Goal: Information Seeking & Learning: Learn about a topic

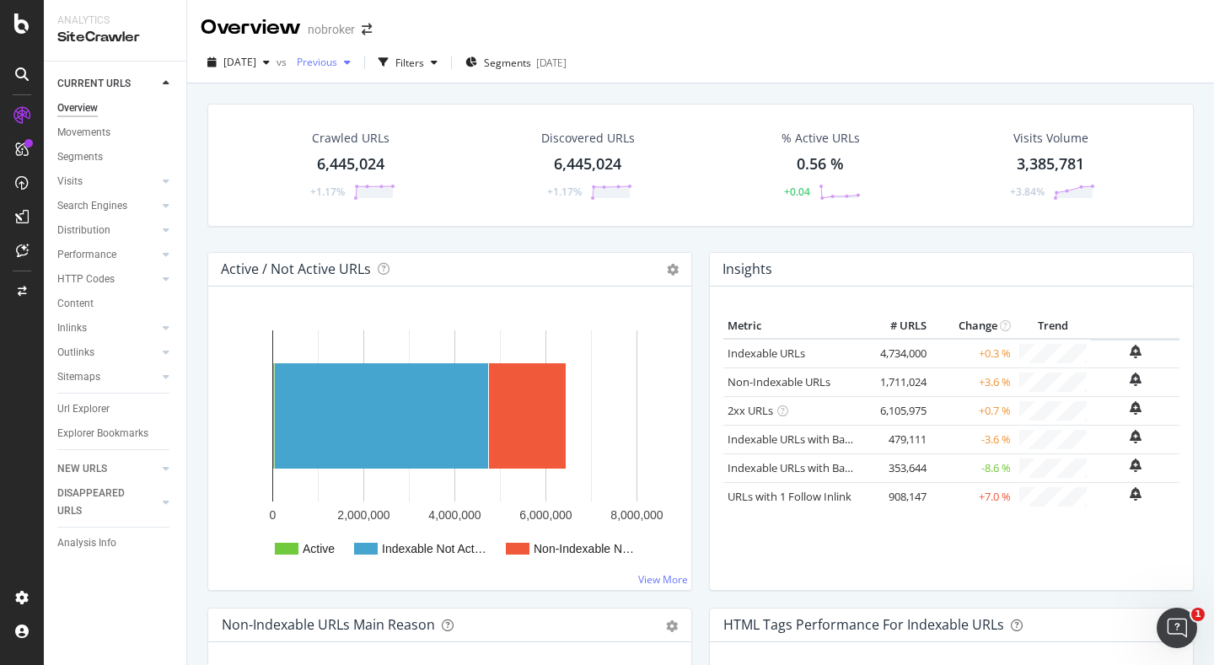
click at [357, 71] on div "Previous" at bounding box center [323, 62] width 67 height 25
click at [527, 57] on span "Segments" at bounding box center [507, 63] width 47 height 14
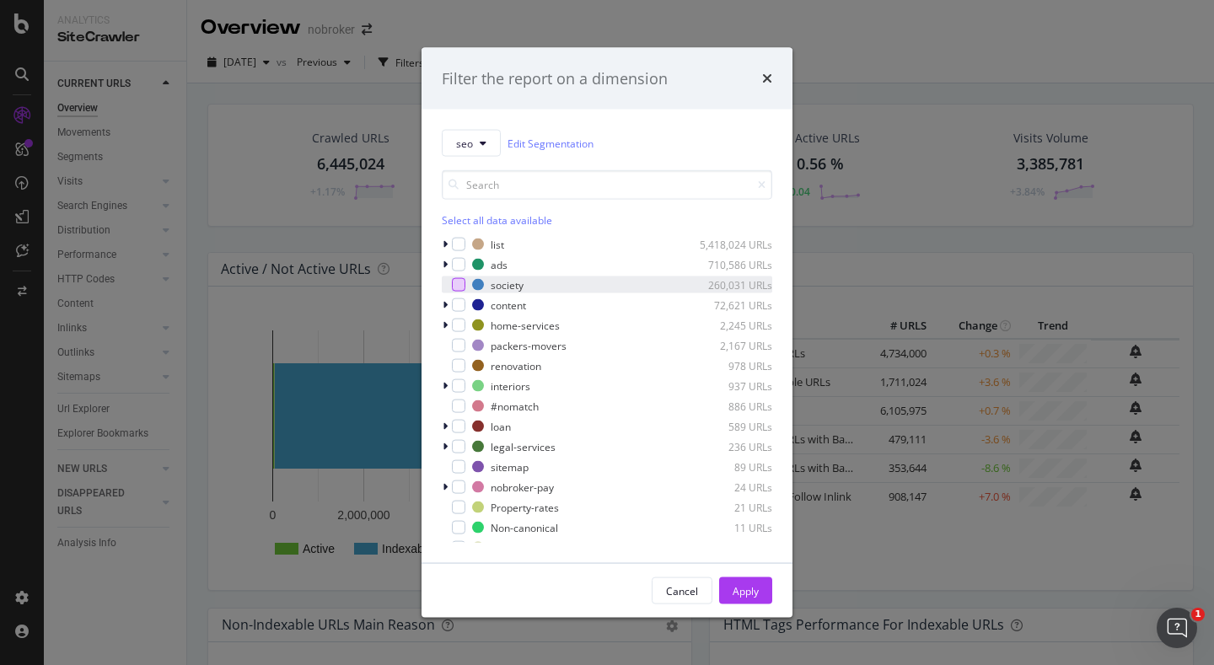
click at [463, 284] on div "modal" at bounding box center [458, 284] width 13 height 13
click at [756, 588] on div "Apply" at bounding box center [745, 590] width 26 height 14
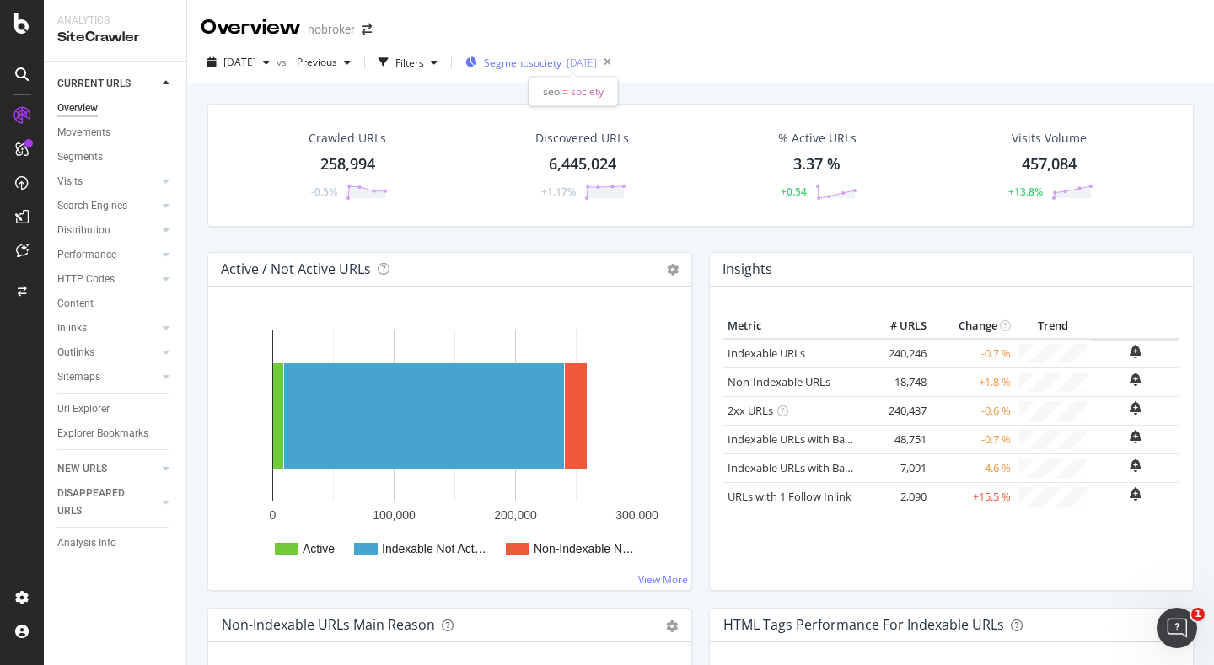
click at [536, 62] on span "Segment: society" at bounding box center [523, 63] width 78 height 14
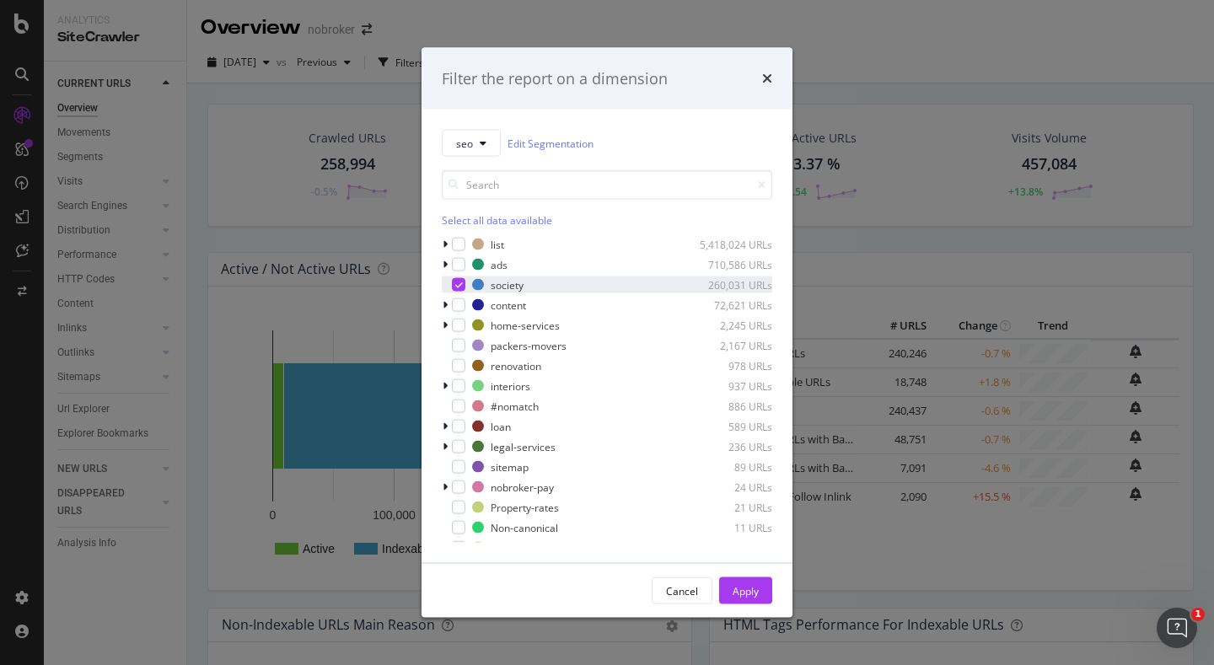
click at [457, 286] on icon "modal" at bounding box center [459, 285] width 8 height 8
click at [444, 244] on icon "modal" at bounding box center [445, 244] width 5 height 10
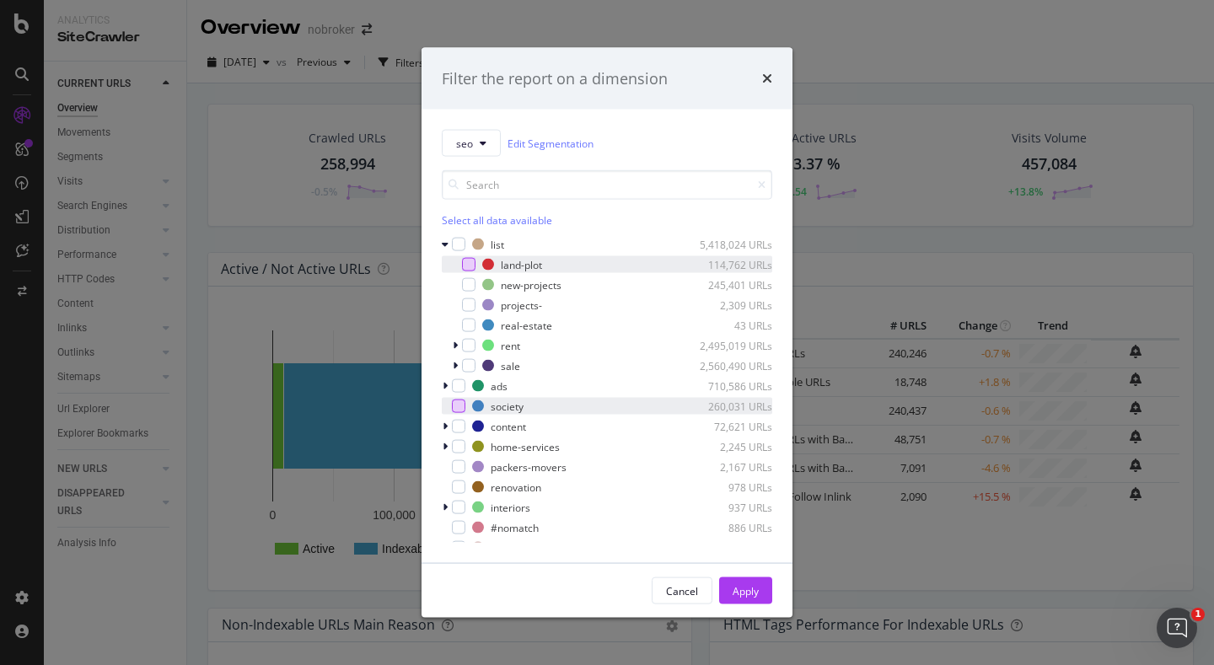
click at [466, 267] on div "modal" at bounding box center [468, 264] width 13 height 13
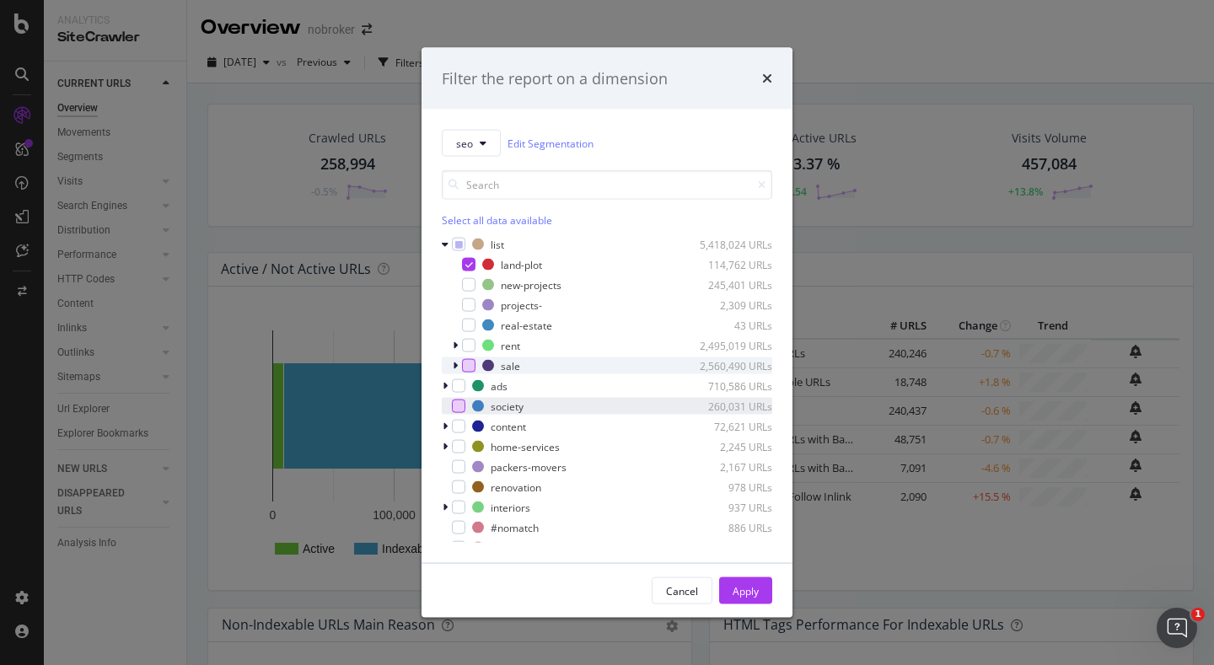
click at [473, 366] on div "modal" at bounding box center [468, 365] width 13 height 13
click at [467, 264] on icon "modal" at bounding box center [469, 264] width 8 height 8
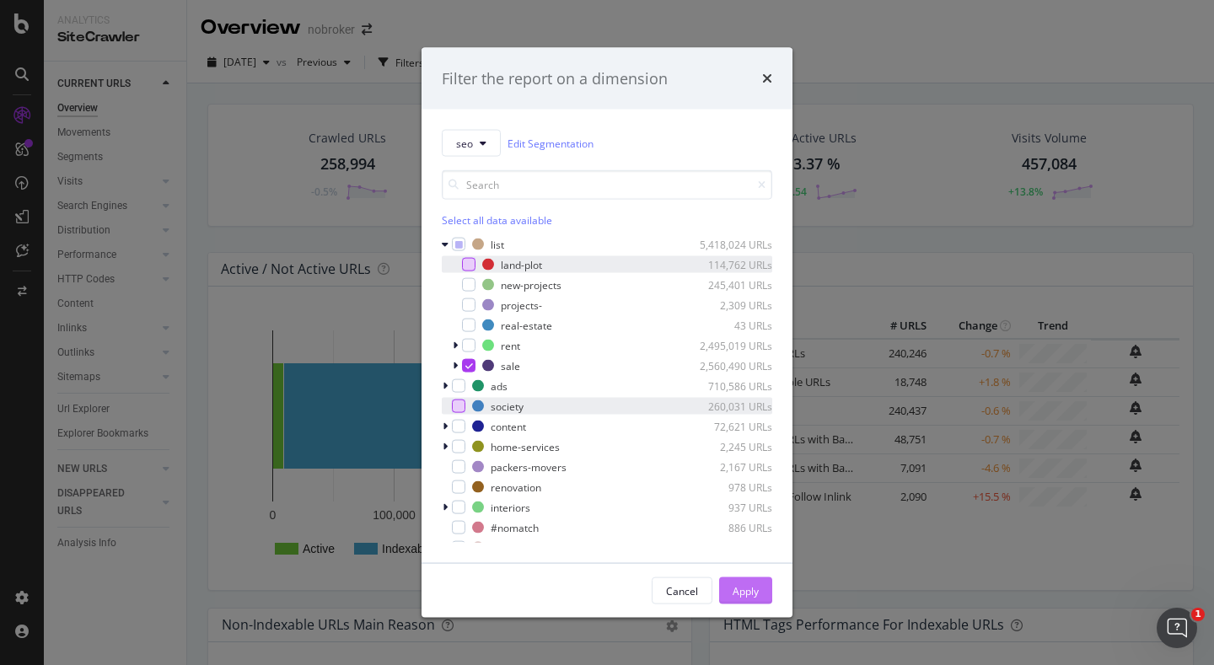
click at [735, 588] on div "Apply" at bounding box center [745, 590] width 26 height 14
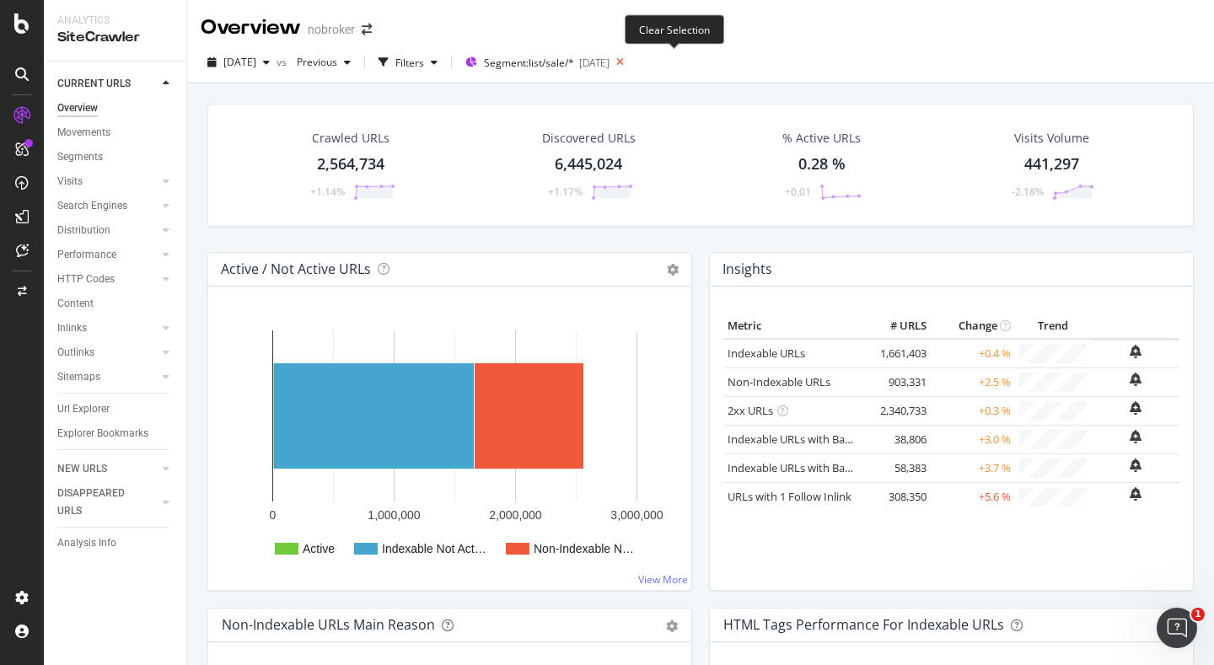
click at [631, 63] on icon at bounding box center [619, 63] width 21 height 24
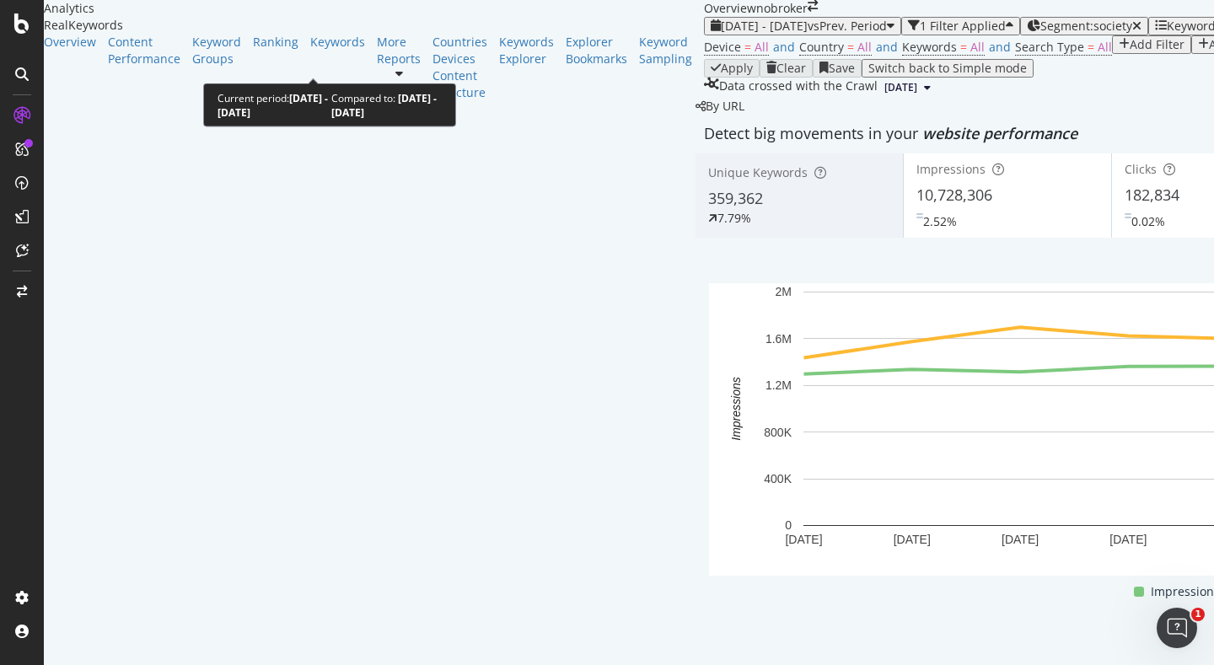
click at [711, 33] on div "2025 Aug. 1st - Aug. 8th vs Prev. Period" at bounding box center [803, 25] width 184 height 13
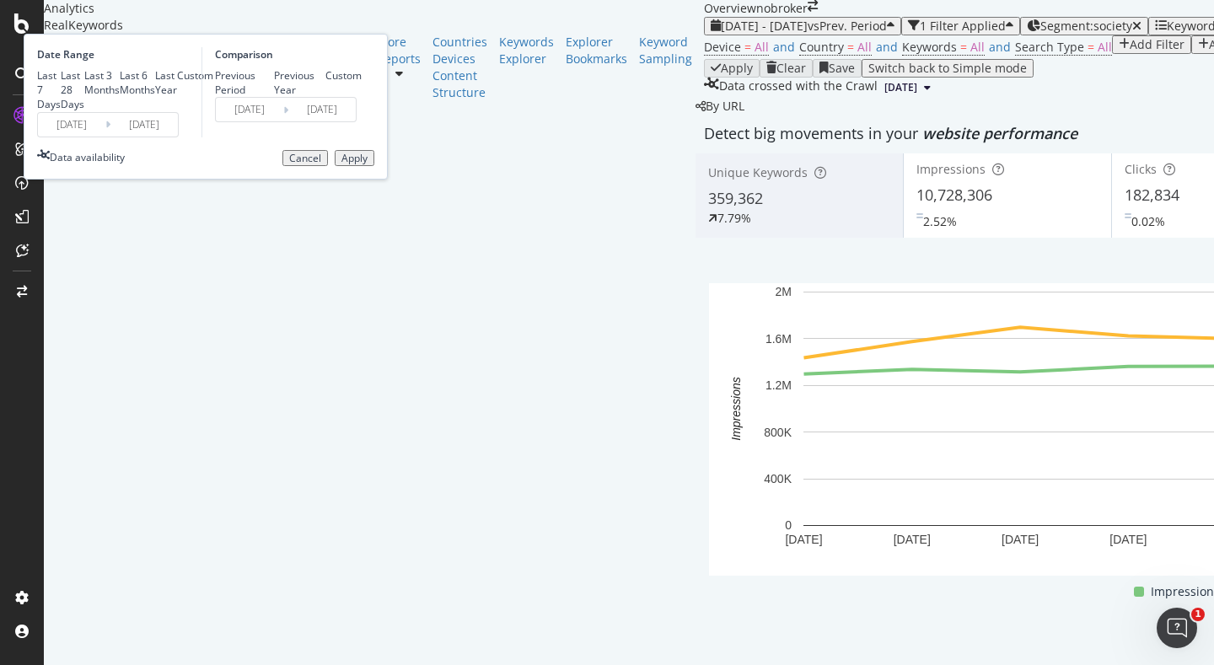
click at [105, 137] on input "[DATE]" at bounding box center [71, 125] width 67 height 24
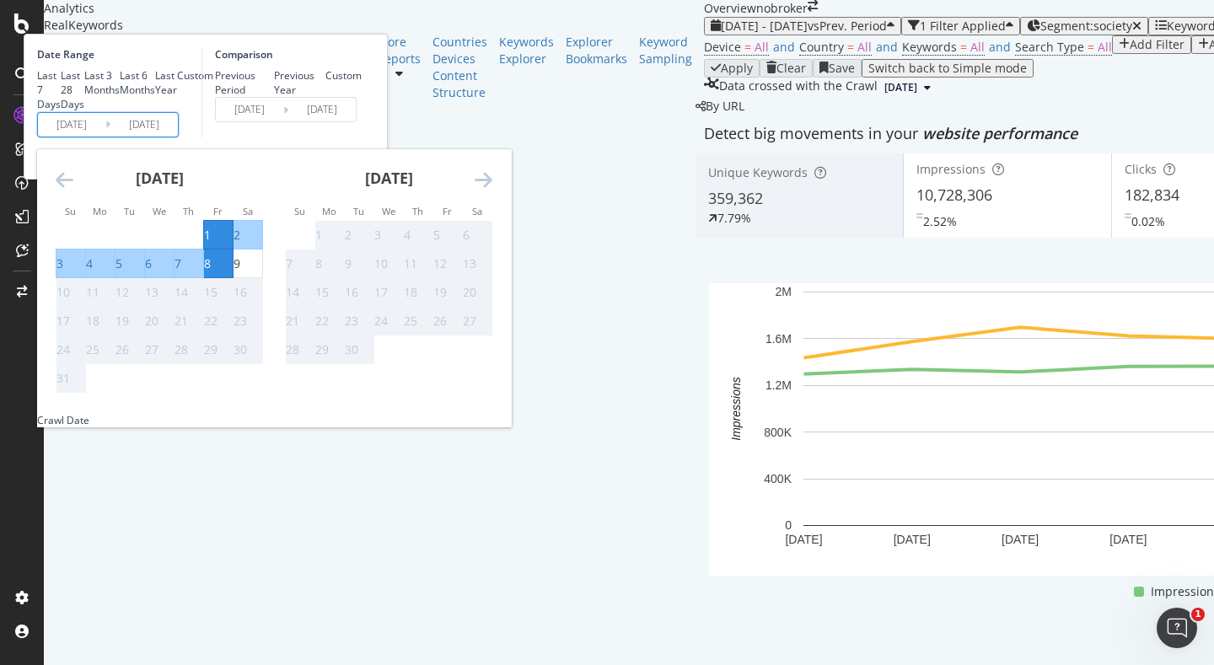
click at [233, 244] on div "1" at bounding box center [218, 235] width 29 height 17
click at [240, 272] on div "9" at bounding box center [236, 263] width 7 height 17
type input "[DATE]"
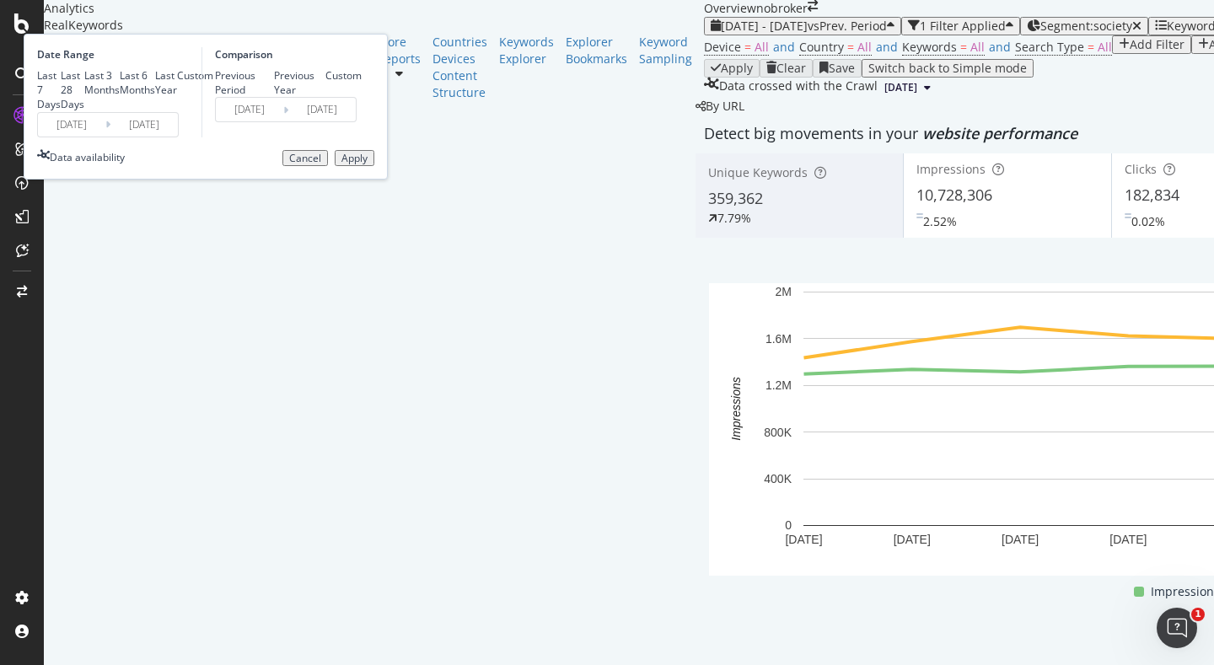
click at [368, 164] on div "Apply" at bounding box center [354, 159] width 26 height 12
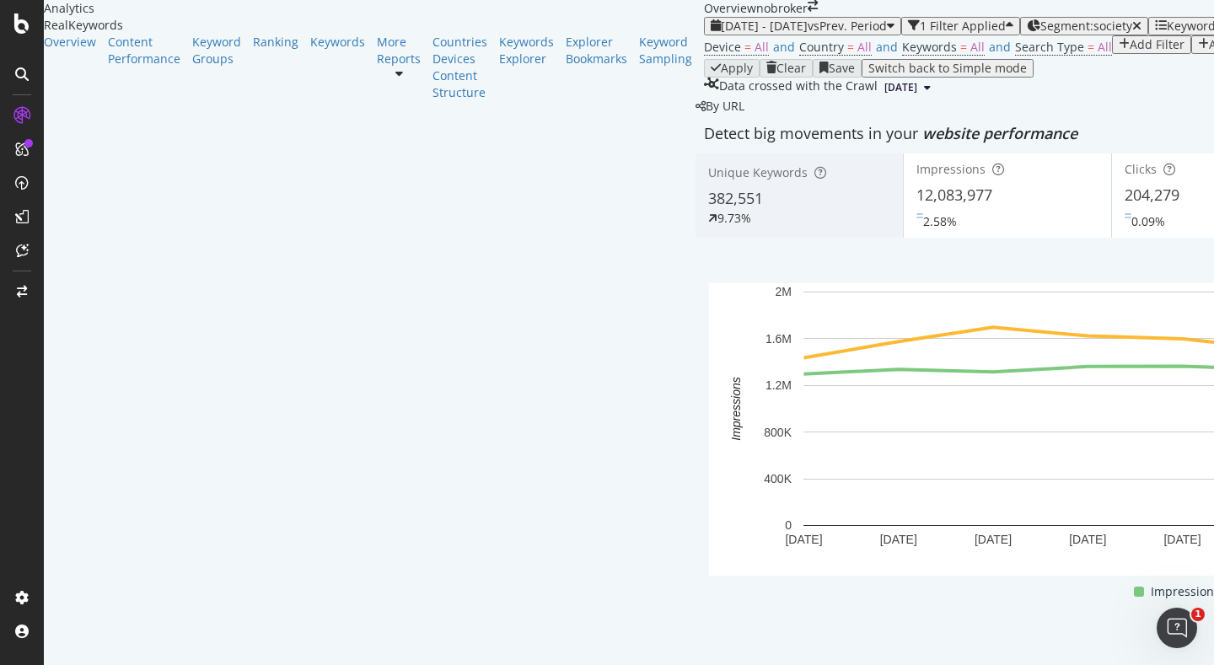
click at [704, 59] on div "Device = All and Country = All and Keywords = All and Search Type = All Add Fil…" at bounding box center [1215, 47] width 1022 height 24
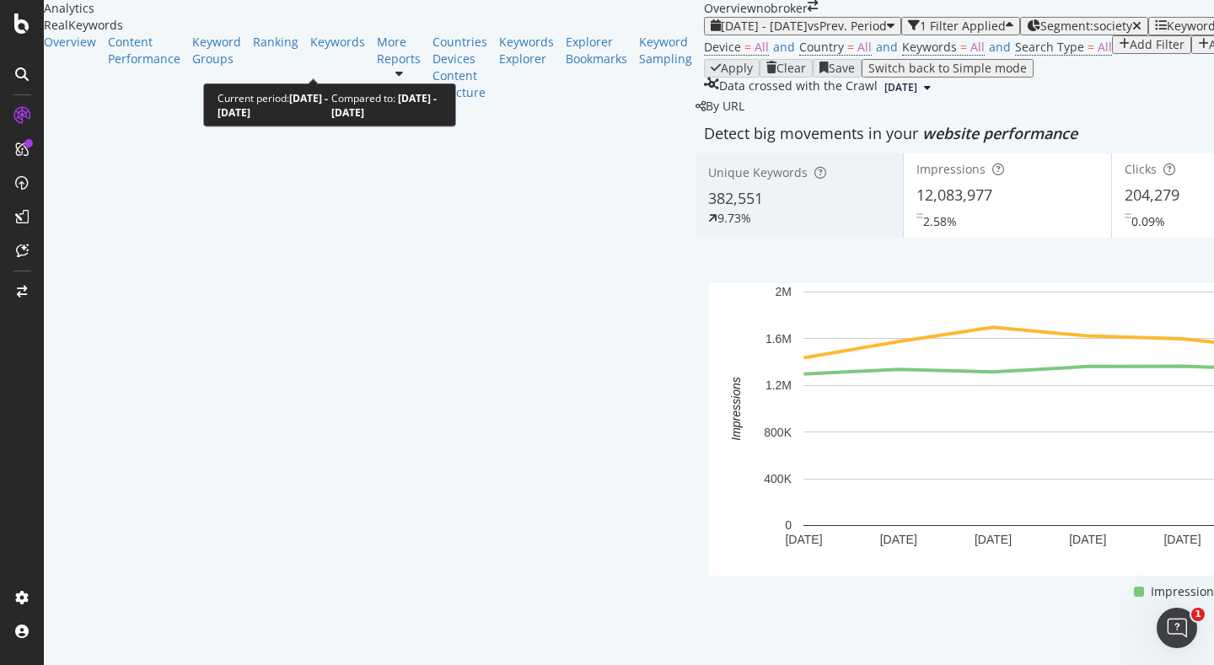
click at [808, 34] on span "vs Prev. Period" at bounding box center [847, 26] width 79 height 16
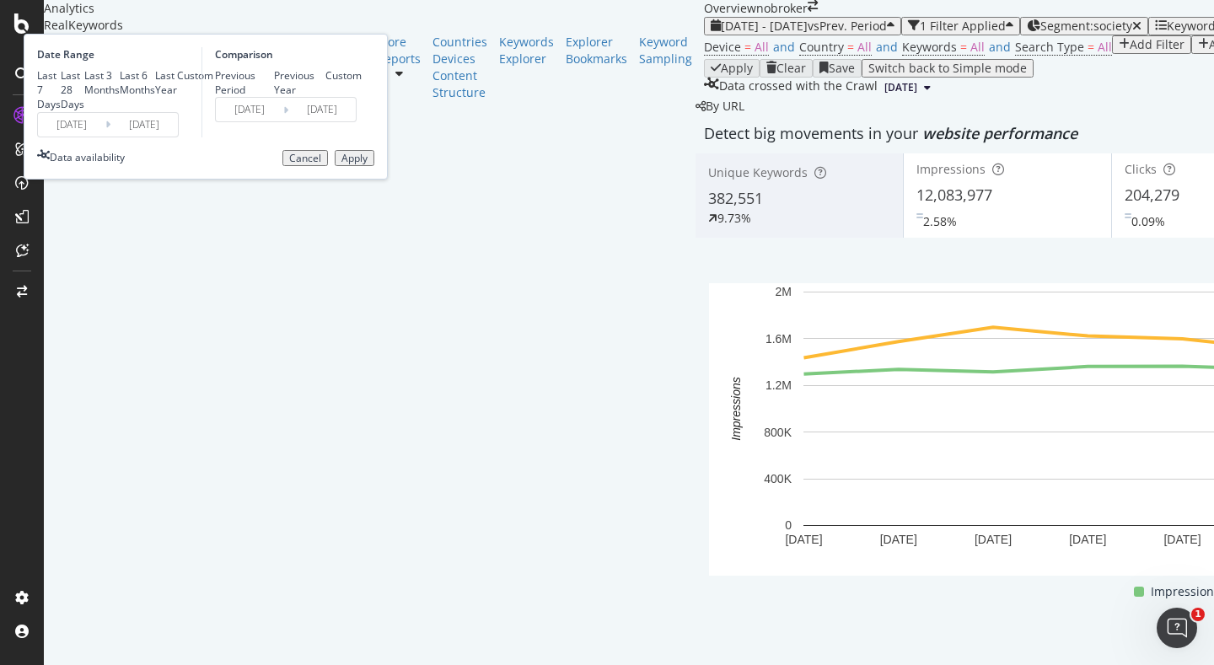
click at [771, 78] on div "Apply Clear Save Switch back to Simple mode" at bounding box center [1215, 68] width 1022 height 19
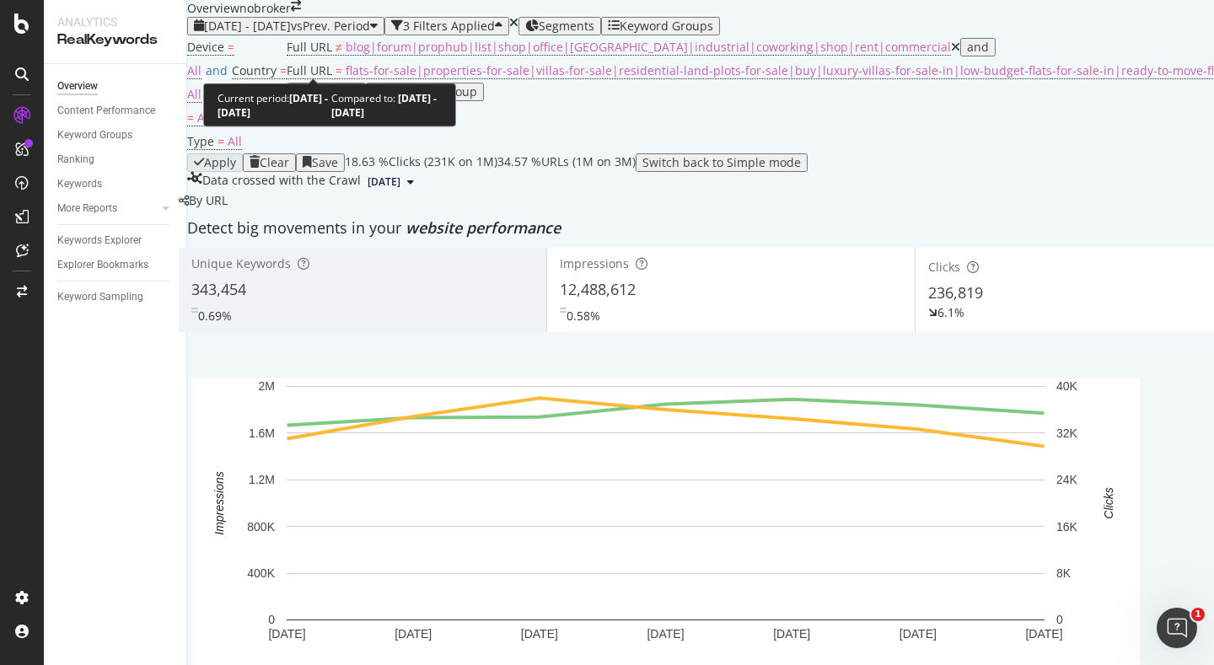
click at [314, 35] on div "[DATE] - [DATE] vs Prev. Period 3 Filters Applied Segments Keyword Groups" at bounding box center [1099, 26] width 1824 height 19
click at [291, 34] on span "[DATE] - [DATE]" at bounding box center [247, 26] width 87 height 16
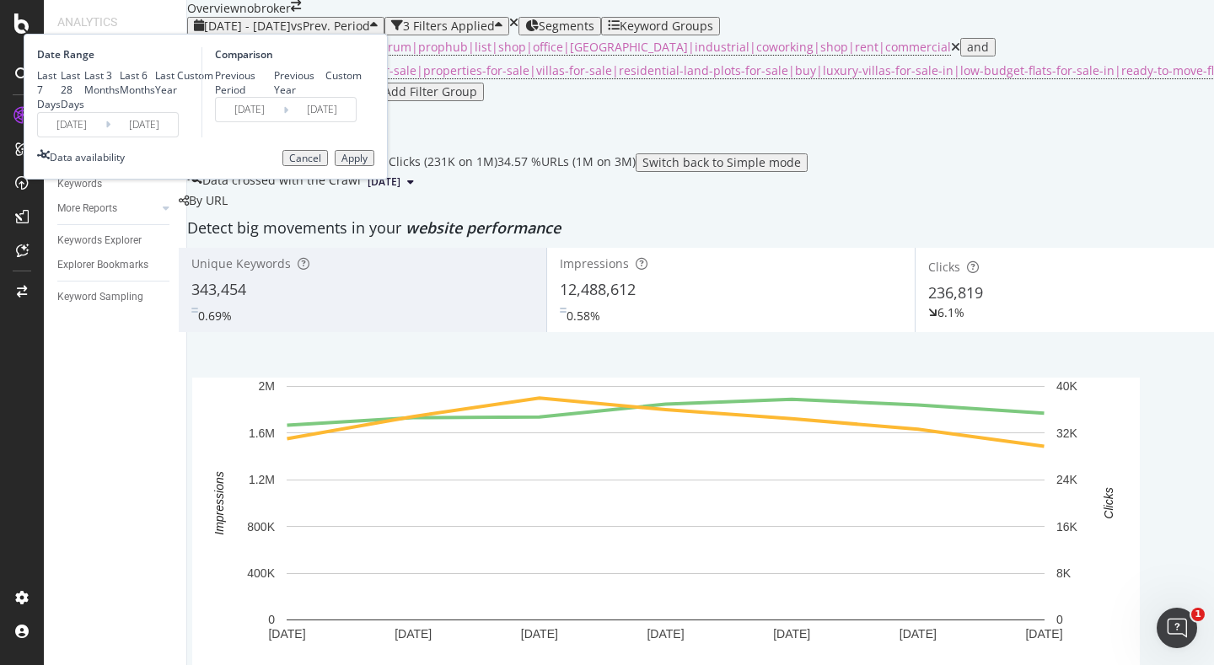
click at [105, 137] on input "[DATE]" at bounding box center [71, 125] width 67 height 24
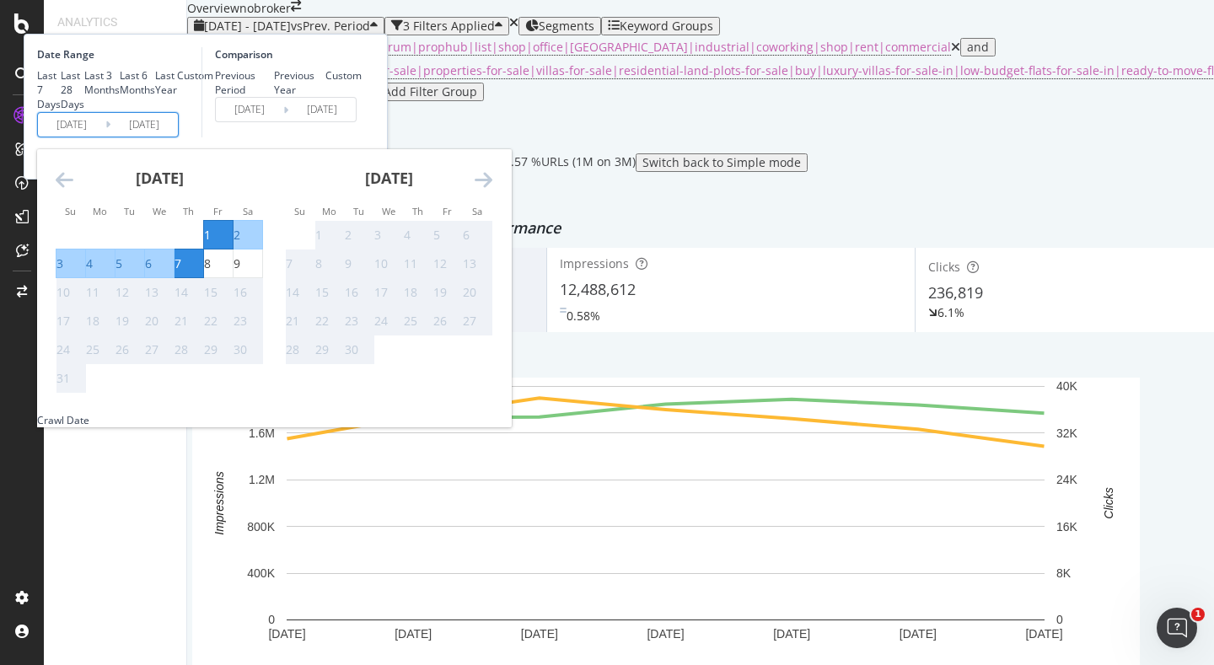
click at [211, 244] on div "1" at bounding box center [207, 235] width 7 height 17
click at [240, 272] on div "9" at bounding box center [236, 263] width 7 height 17
type input "[DATE]"
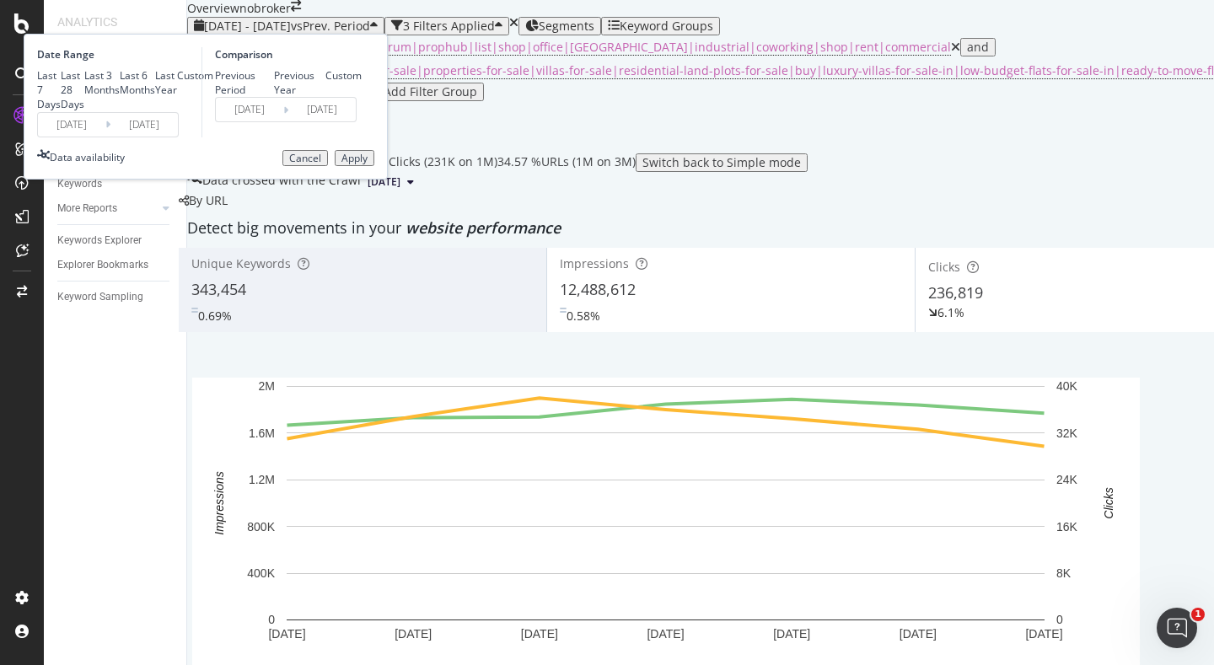
click at [368, 164] on div "Apply" at bounding box center [354, 159] width 26 height 12
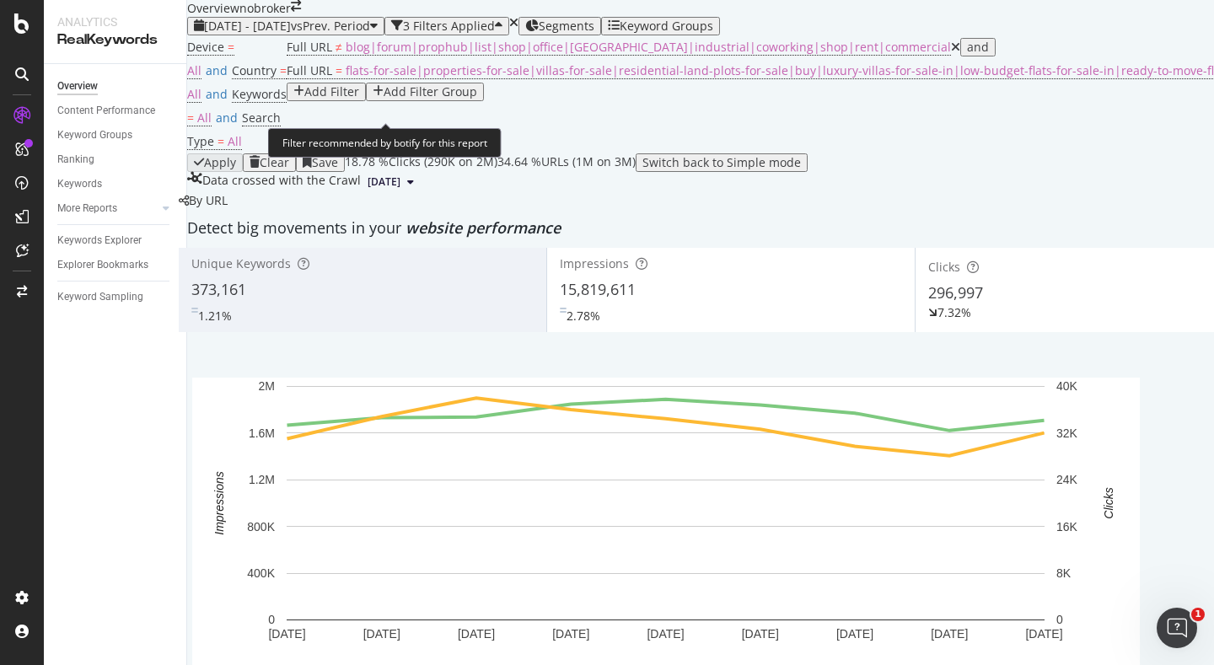
click at [291, 34] on span "[DATE] - [DATE]" at bounding box center [247, 26] width 87 height 16
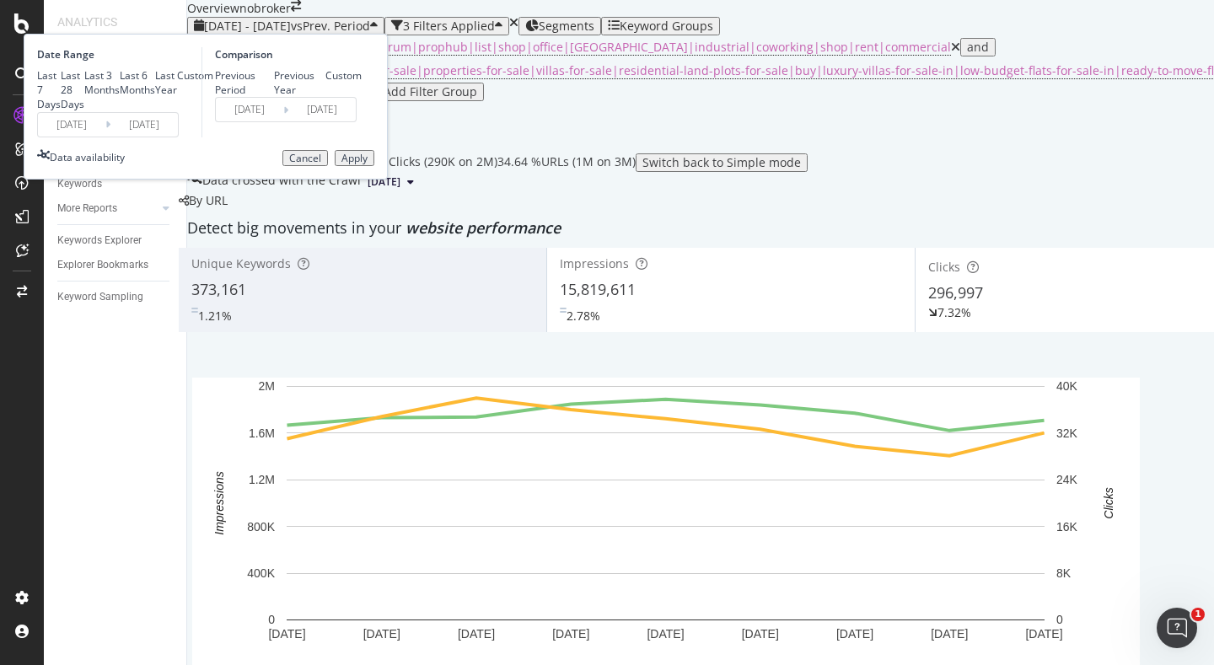
click at [105, 137] on input "[DATE]" at bounding box center [71, 125] width 67 height 24
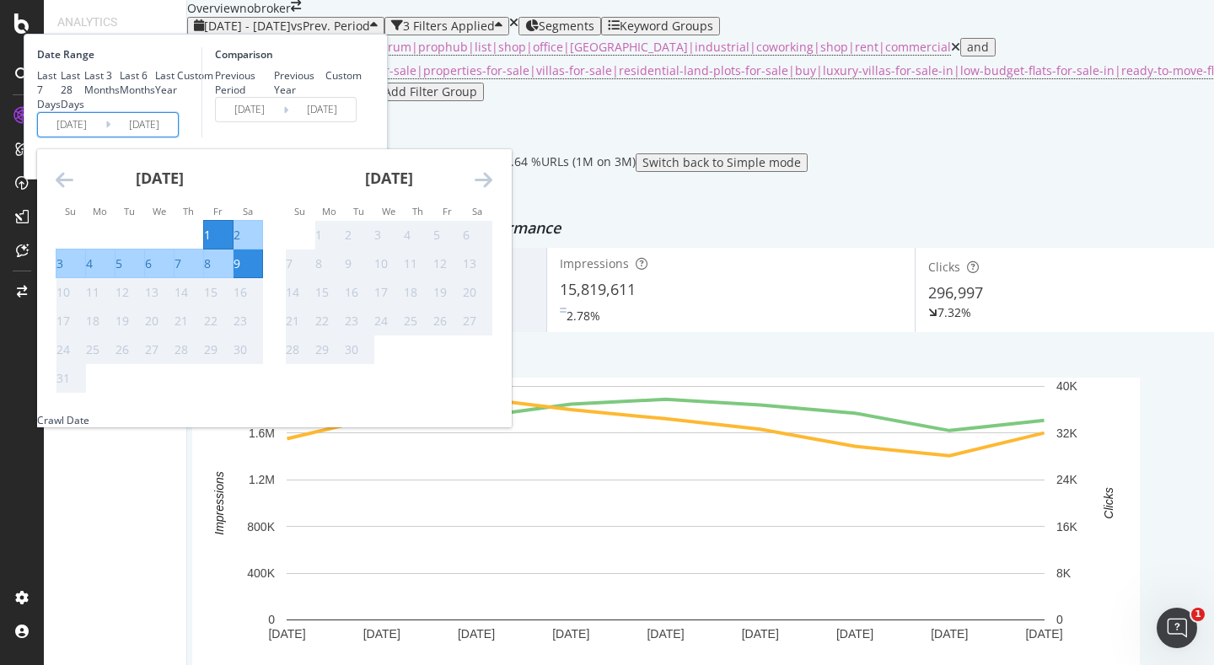
click at [362, 137] on div "Comparison Previous Period Previous Year Custom 2025/07/23 Navigate forward to …" at bounding box center [281, 92] width 160 height 90
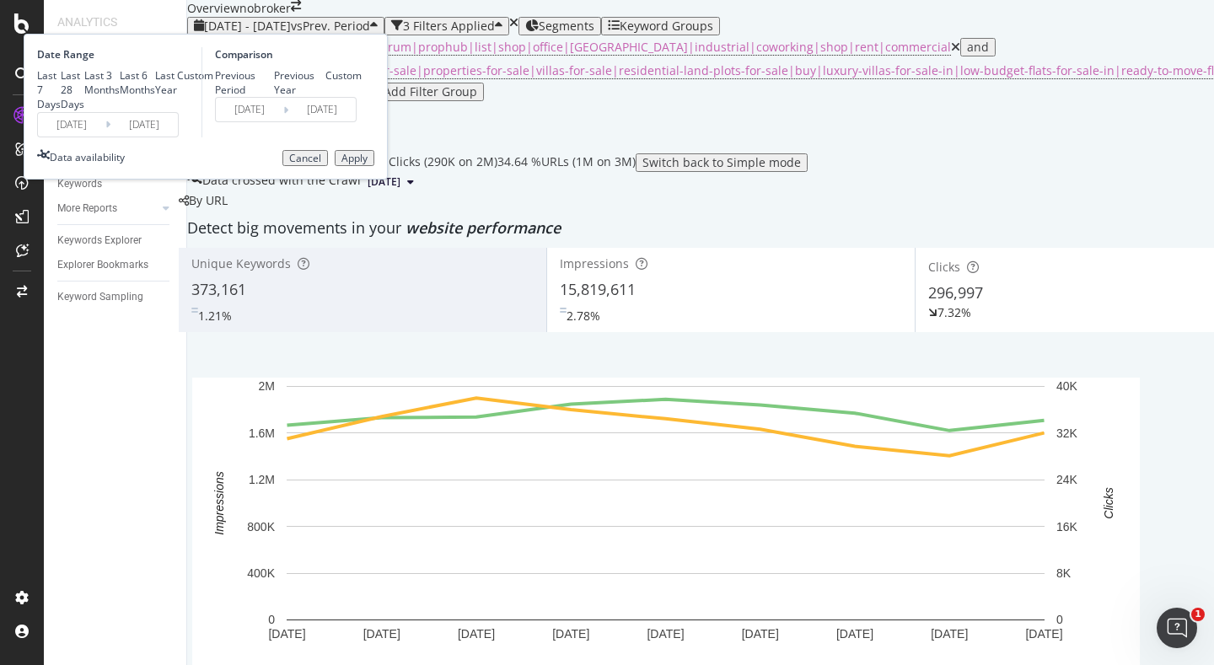
click at [321, 164] on div "Cancel" at bounding box center [305, 159] width 32 height 12
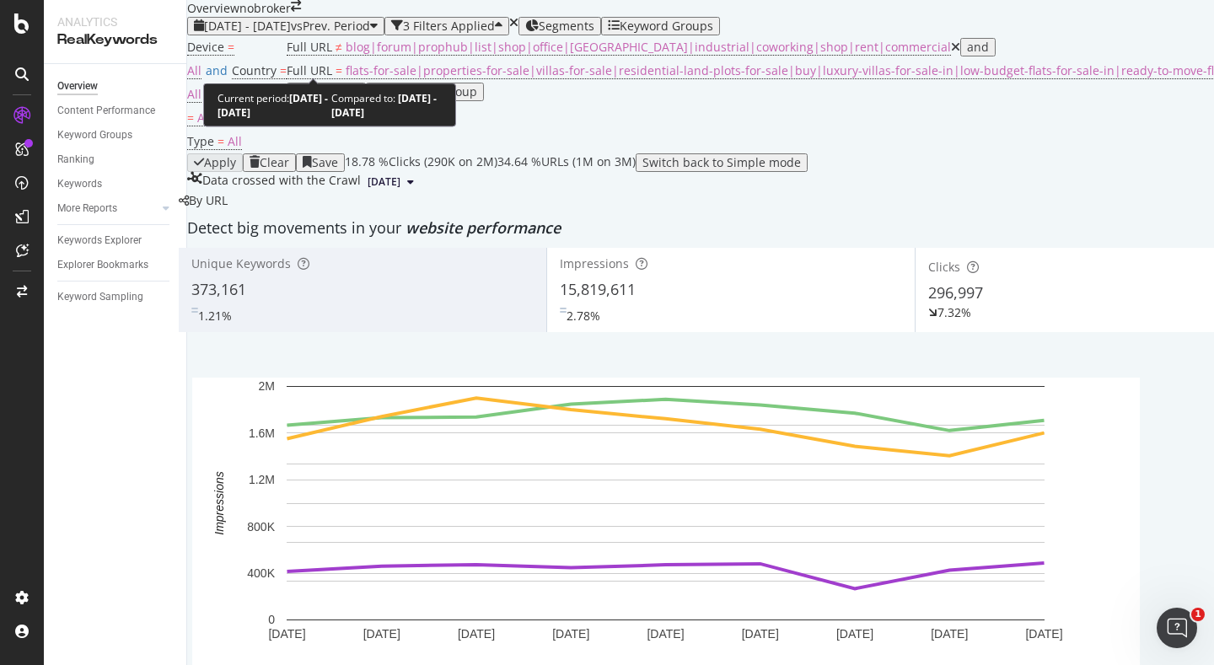
click at [334, 34] on span "vs Prev. Period" at bounding box center [330, 26] width 79 height 16
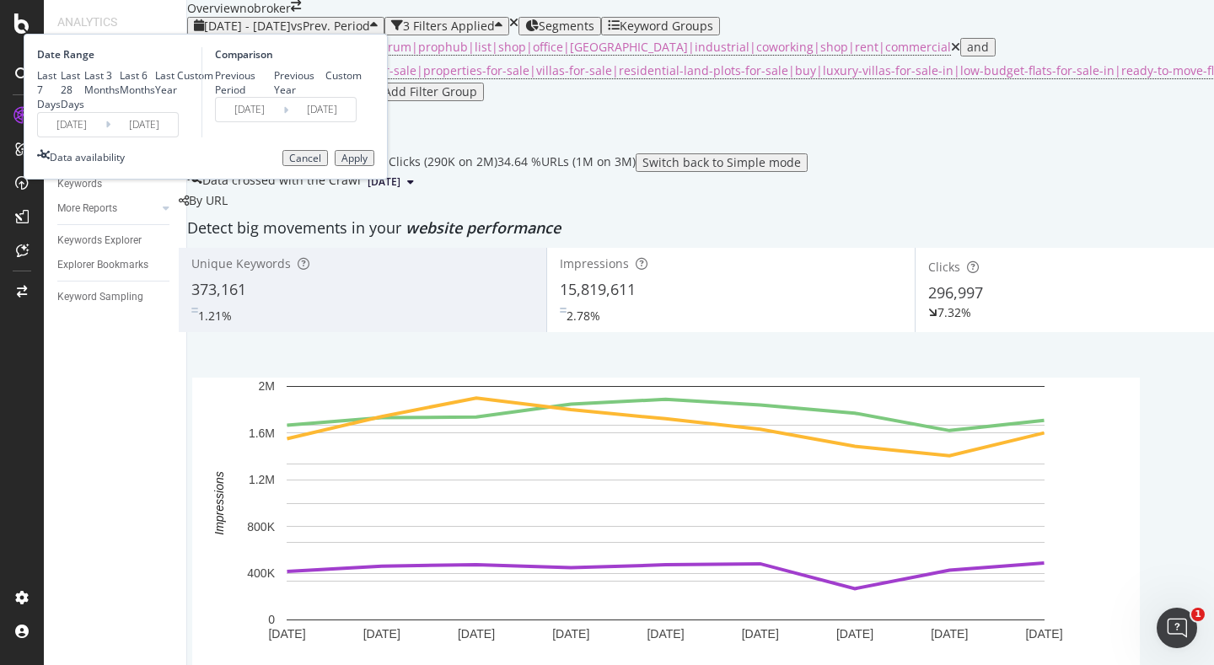
click at [105, 137] on input "[DATE]" at bounding box center [71, 125] width 67 height 24
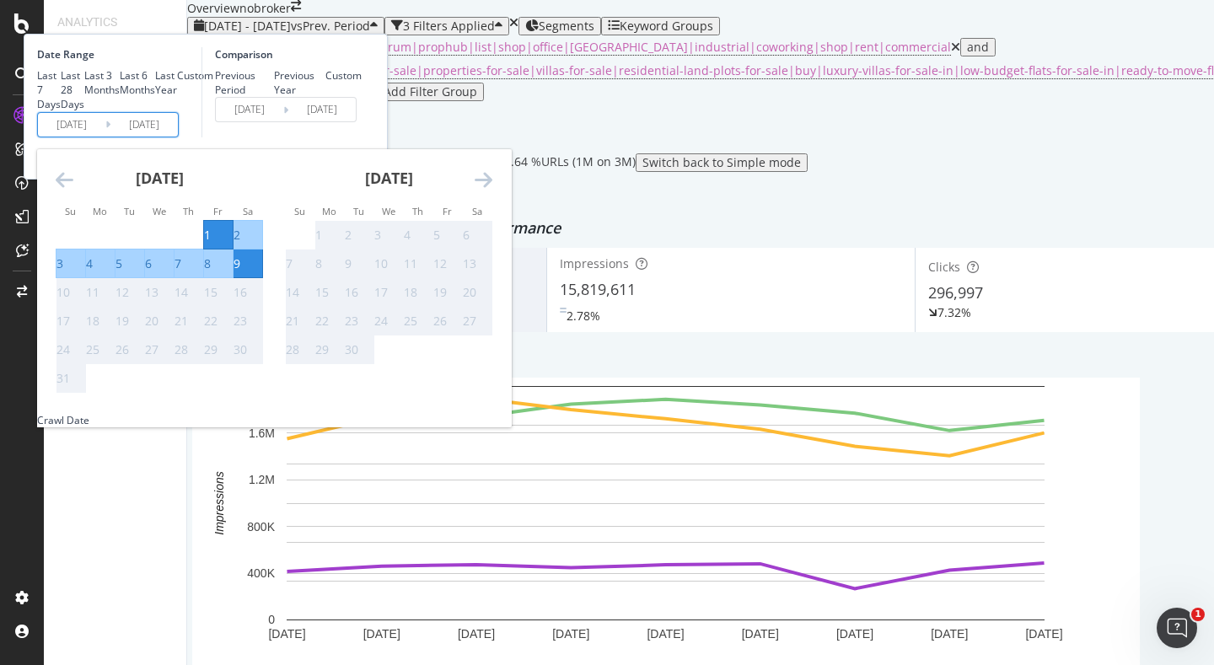
click at [362, 137] on div "Comparison Previous Period Previous Year Custom 2025/07/23 Navigate forward to …" at bounding box center [281, 92] width 160 height 90
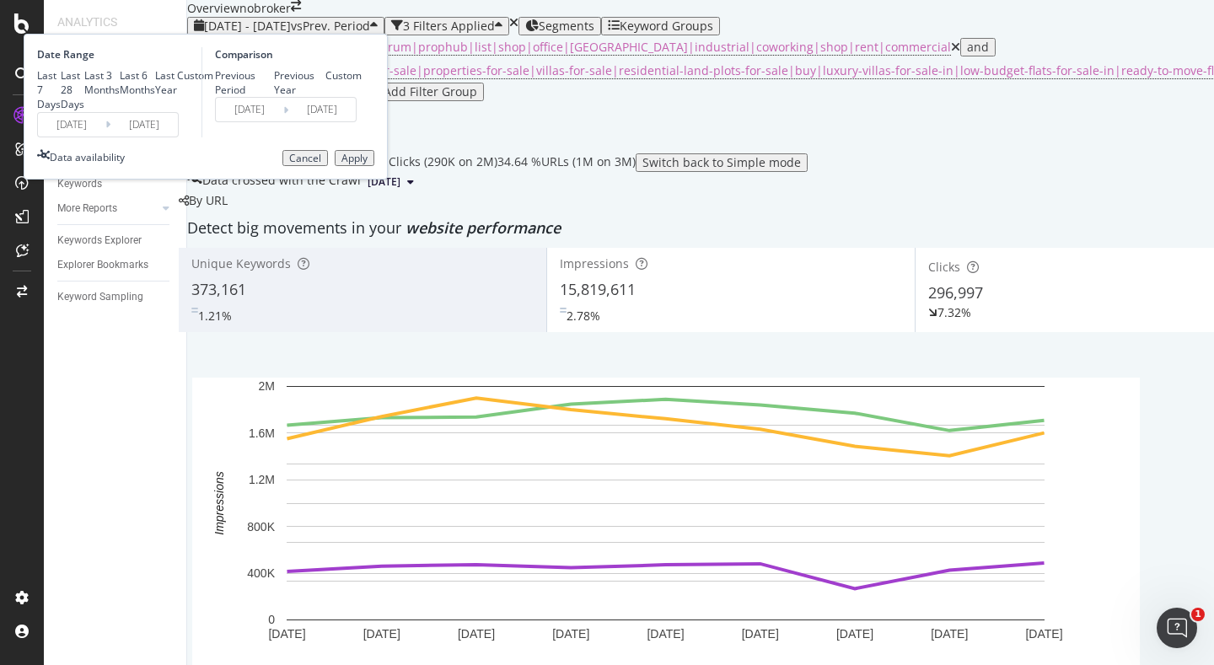
click at [321, 164] on div "Cancel" at bounding box center [305, 159] width 32 height 12
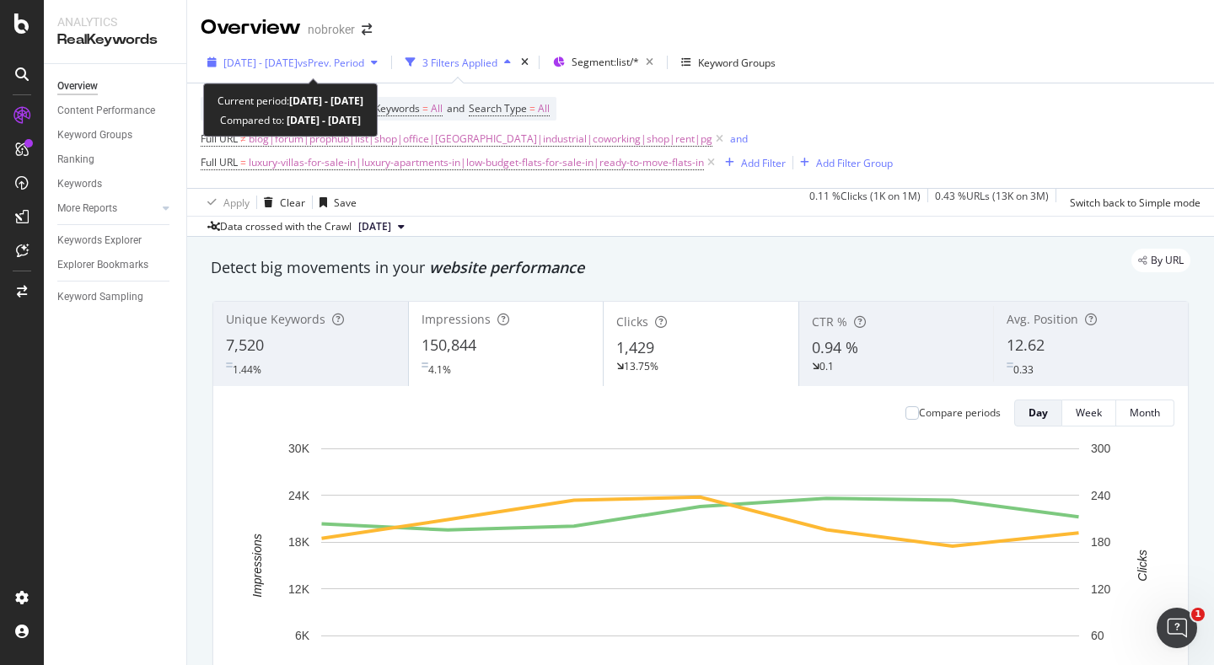
click at [273, 56] on span "[DATE] - [DATE]" at bounding box center [260, 63] width 74 height 14
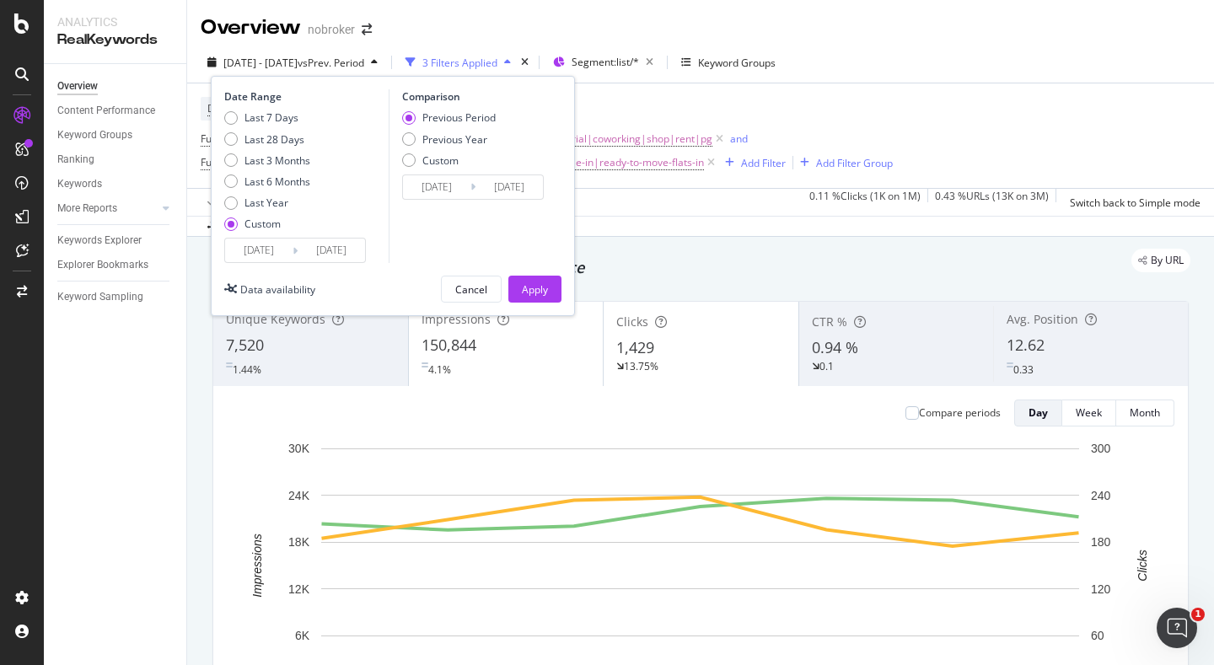
click at [276, 257] on input "[DATE]" at bounding box center [258, 251] width 67 height 24
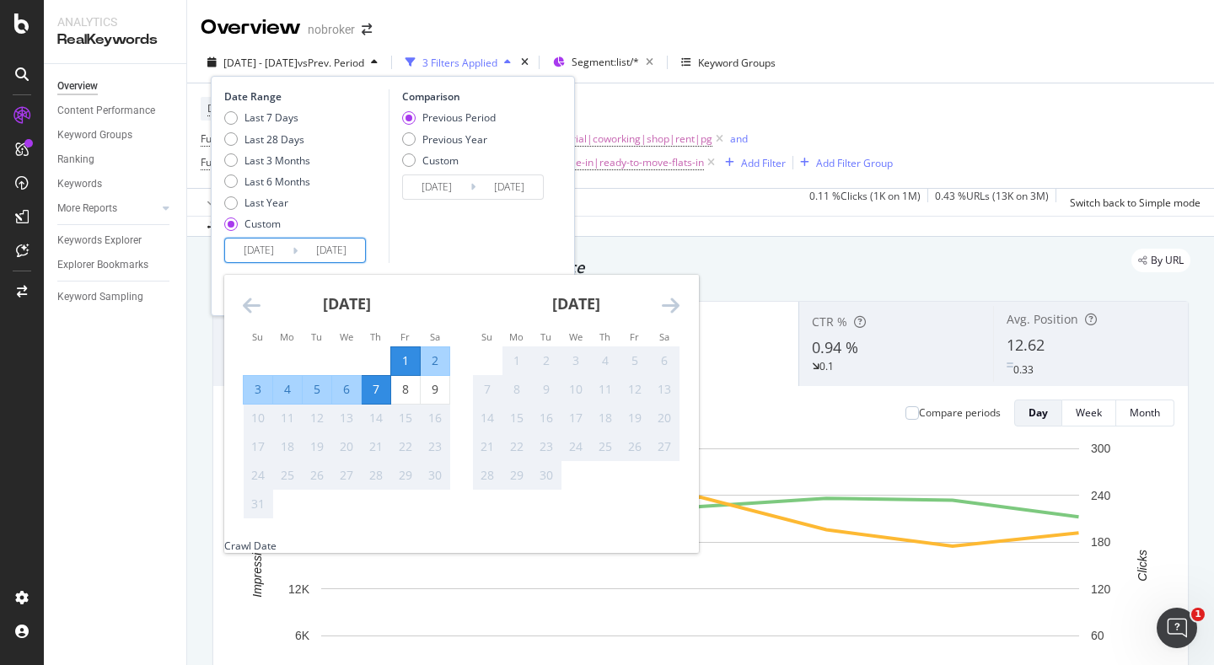
click at [402, 359] on div "1" at bounding box center [405, 360] width 29 height 17
click at [435, 397] on div "9" at bounding box center [435, 389] width 29 height 17
type input "[DATE]"
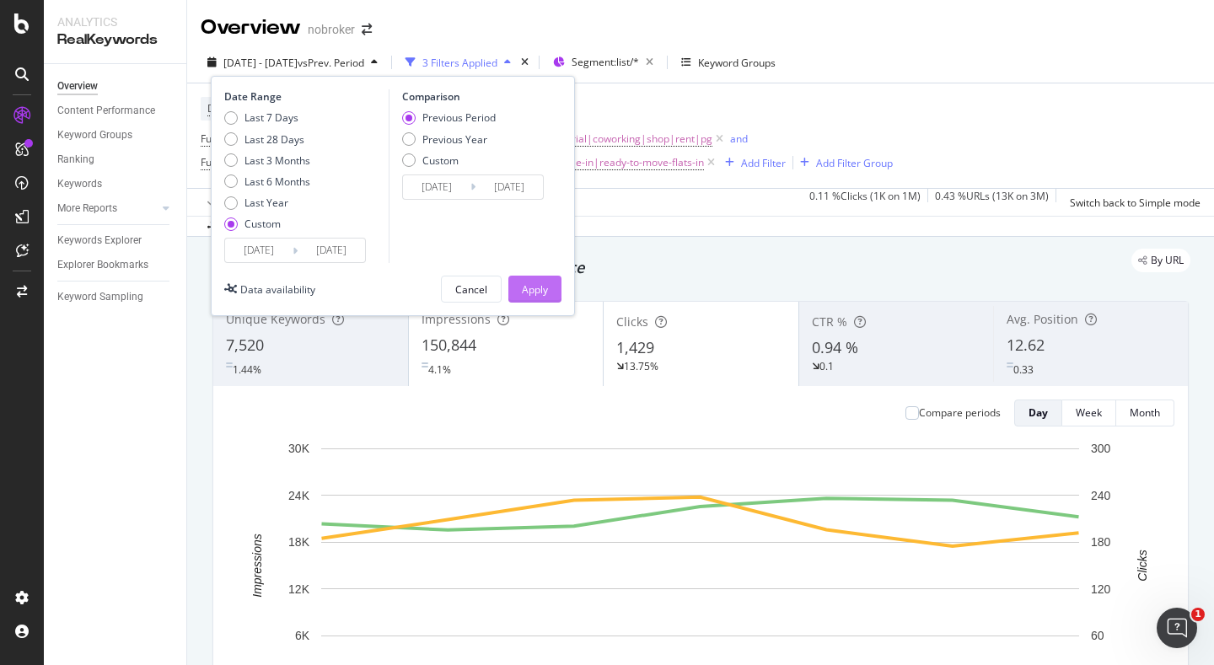
click at [532, 292] on div "Apply" at bounding box center [535, 289] width 26 height 14
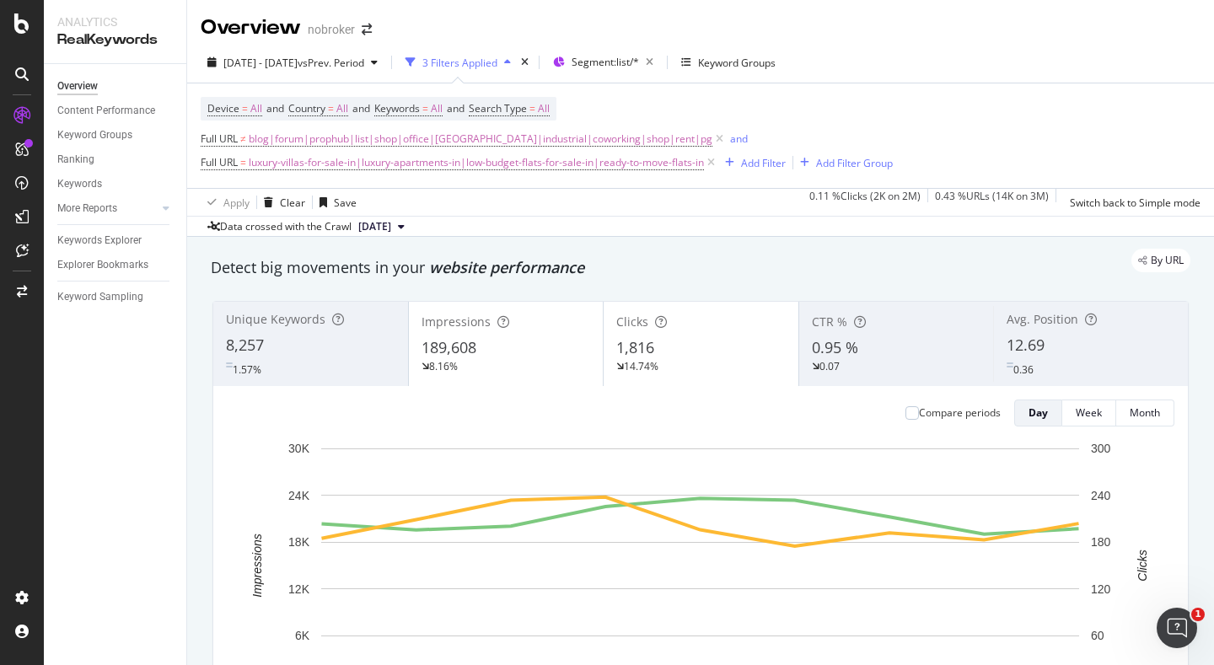
click at [1043, 359] on div "0.36" at bounding box center [1027, 367] width 42 height 20
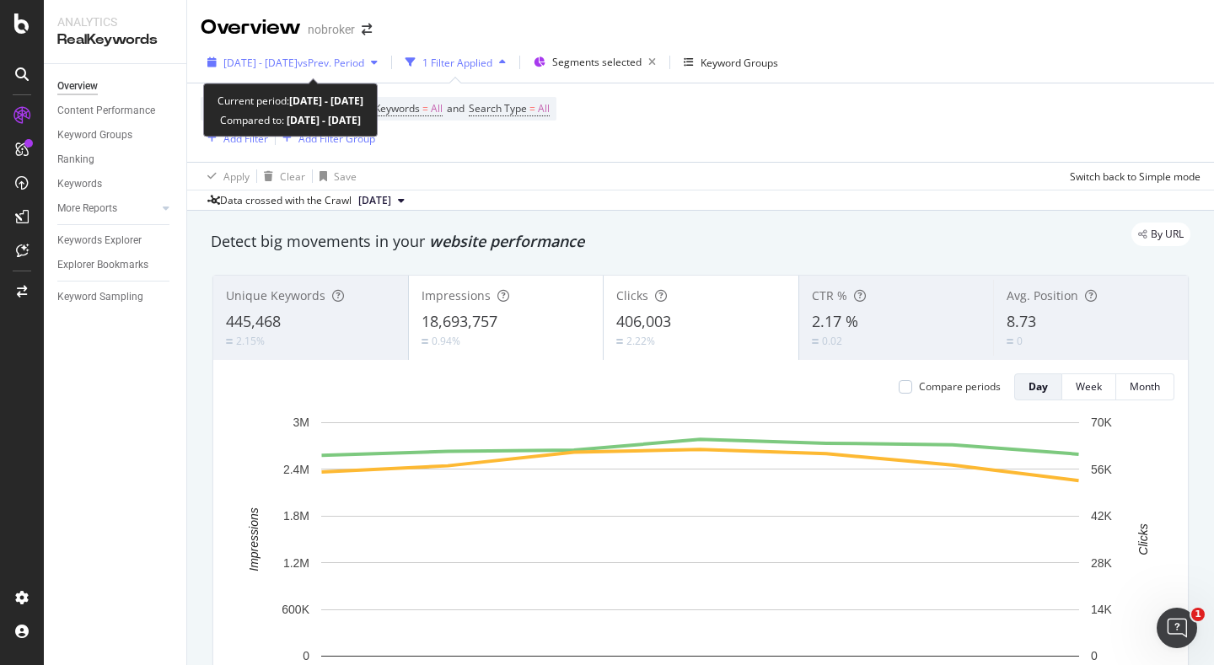
click at [279, 64] on span "[DATE] - [DATE]" at bounding box center [260, 63] width 74 height 14
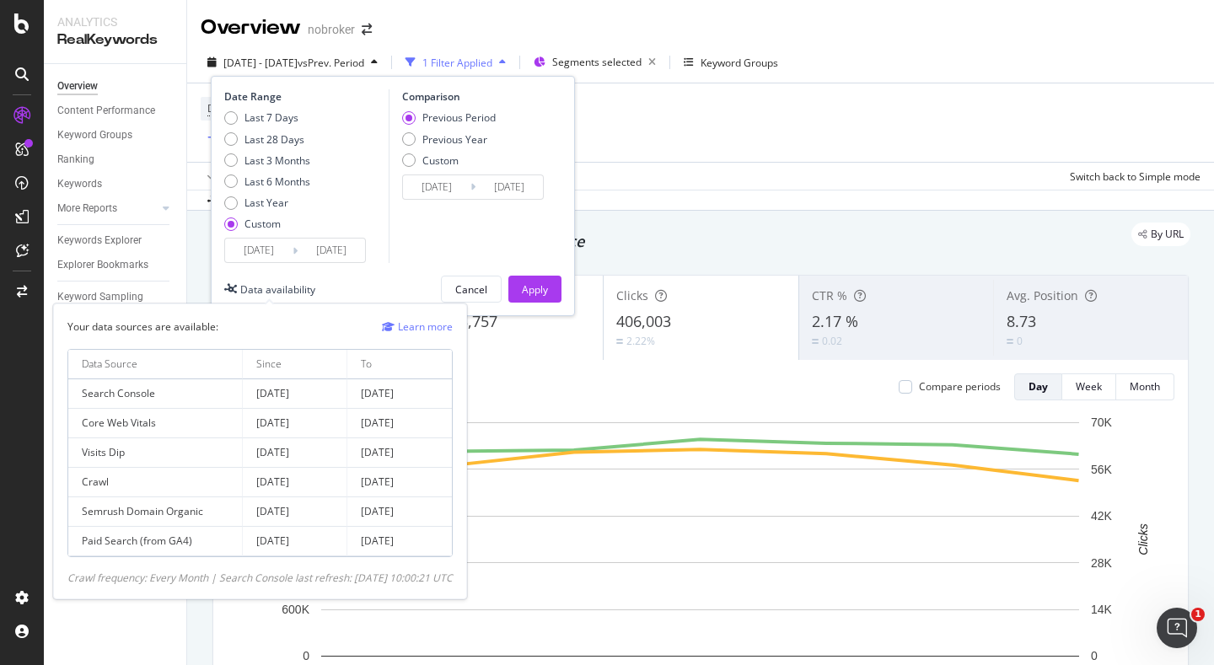
click at [258, 246] on input "[DATE]" at bounding box center [258, 251] width 67 height 24
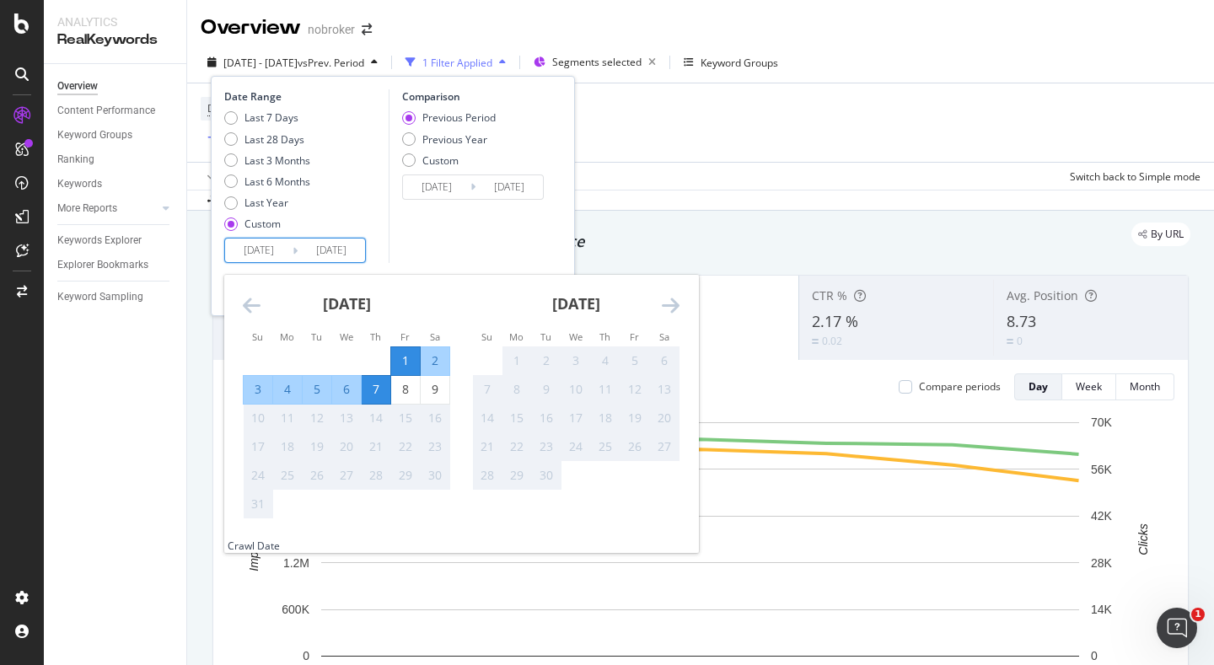
click at [410, 366] on div "1" at bounding box center [405, 360] width 29 height 17
click at [430, 388] on div "9" at bounding box center [435, 389] width 29 height 17
type input "[DATE]"
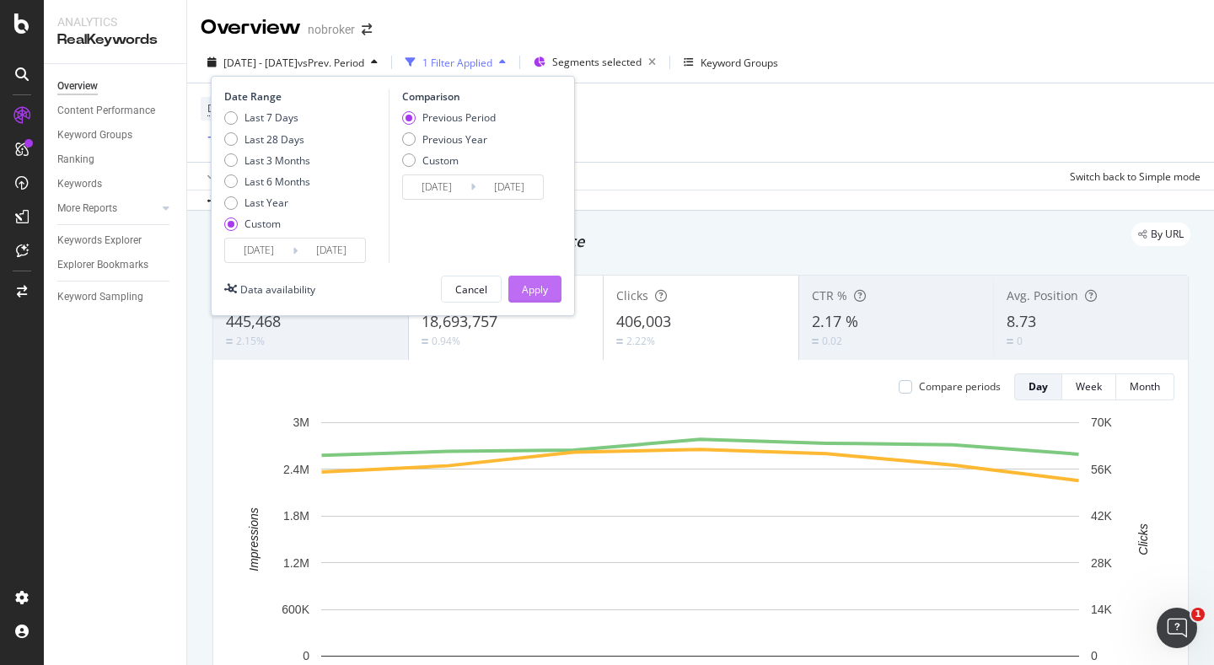
click at [523, 287] on div "Apply" at bounding box center [535, 289] width 26 height 14
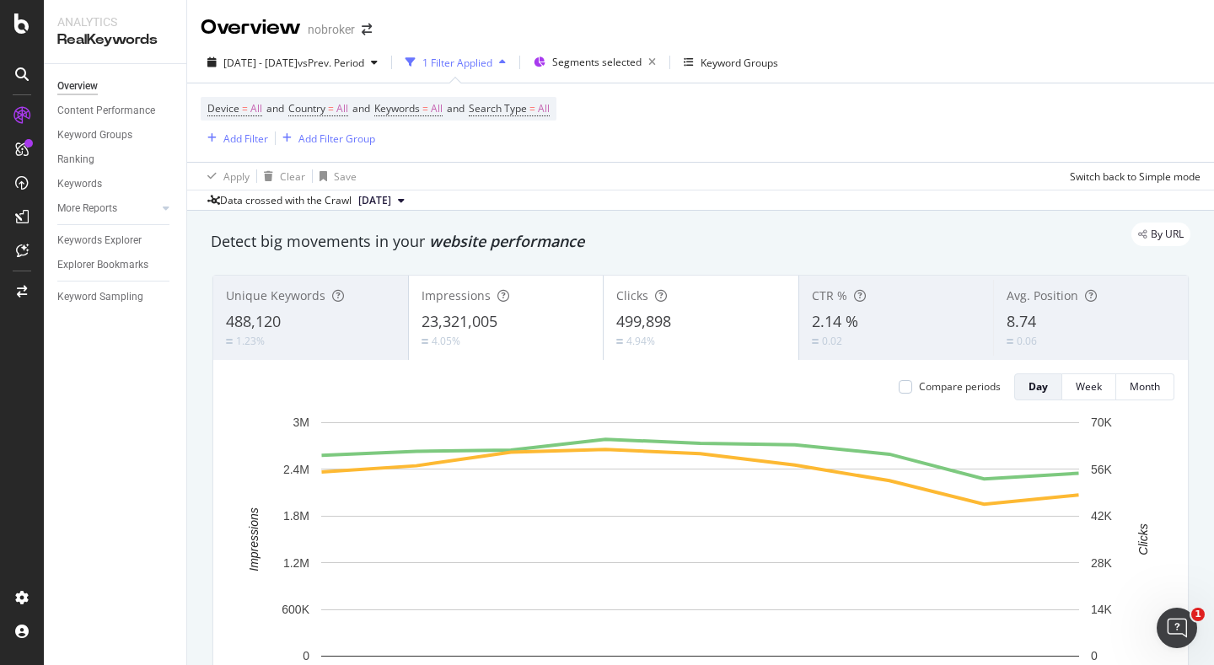
click at [1038, 324] on div "8.74" at bounding box center [1090, 322] width 169 height 22
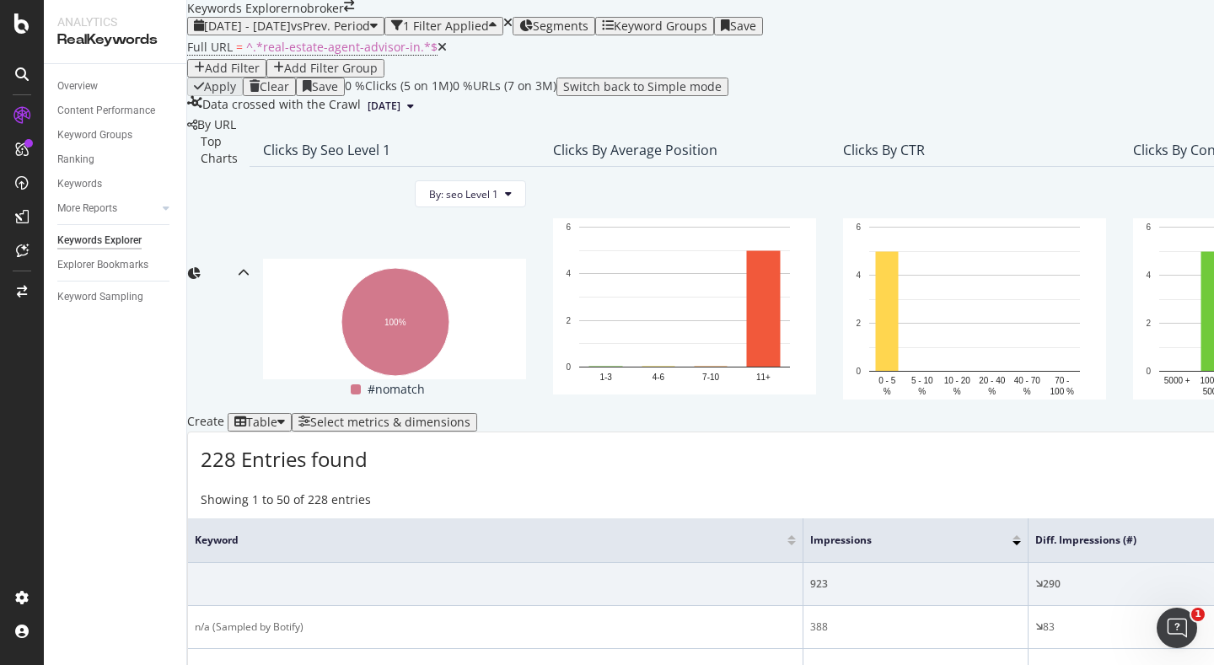
click at [291, 34] on span "[DATE] - [DATE]" at bounding box center [247, 26] width 87 height 16
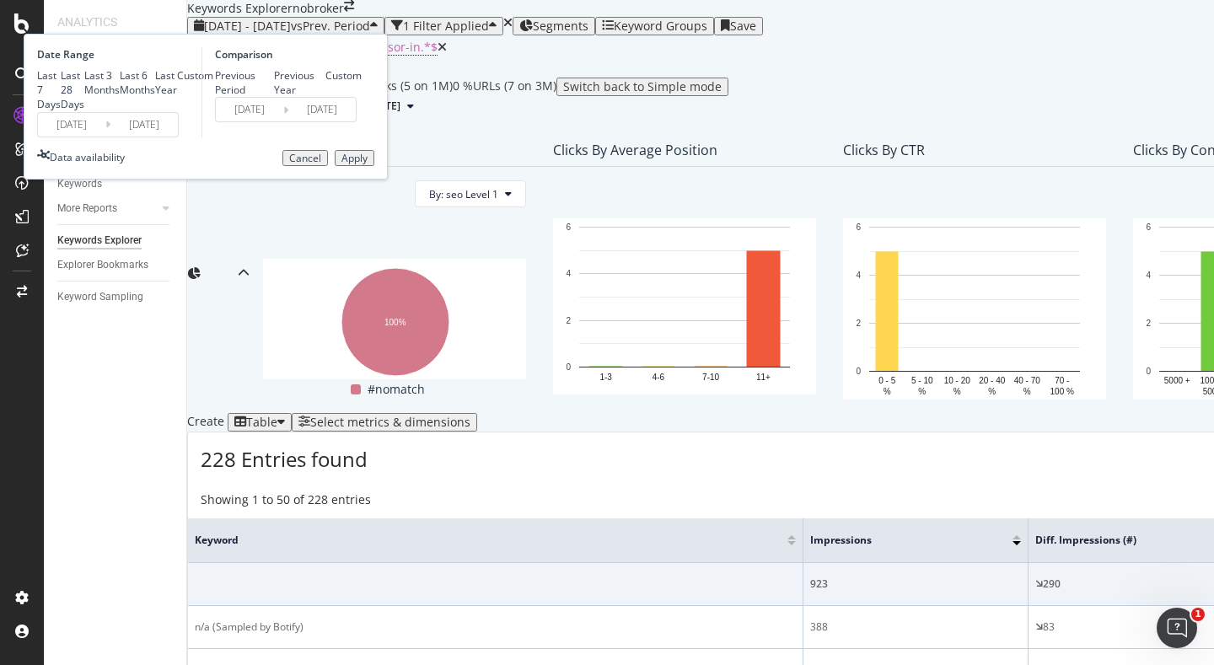
click at [179, 137] on div "2025/08/01 Navigate forward to interact with the calendar and select a date. Pr…" at bounding box center [108, 124] width 142 height 25
click at [105, 137] on input "2025/08/01" at bounding box center [71, 125] width 67 height 24
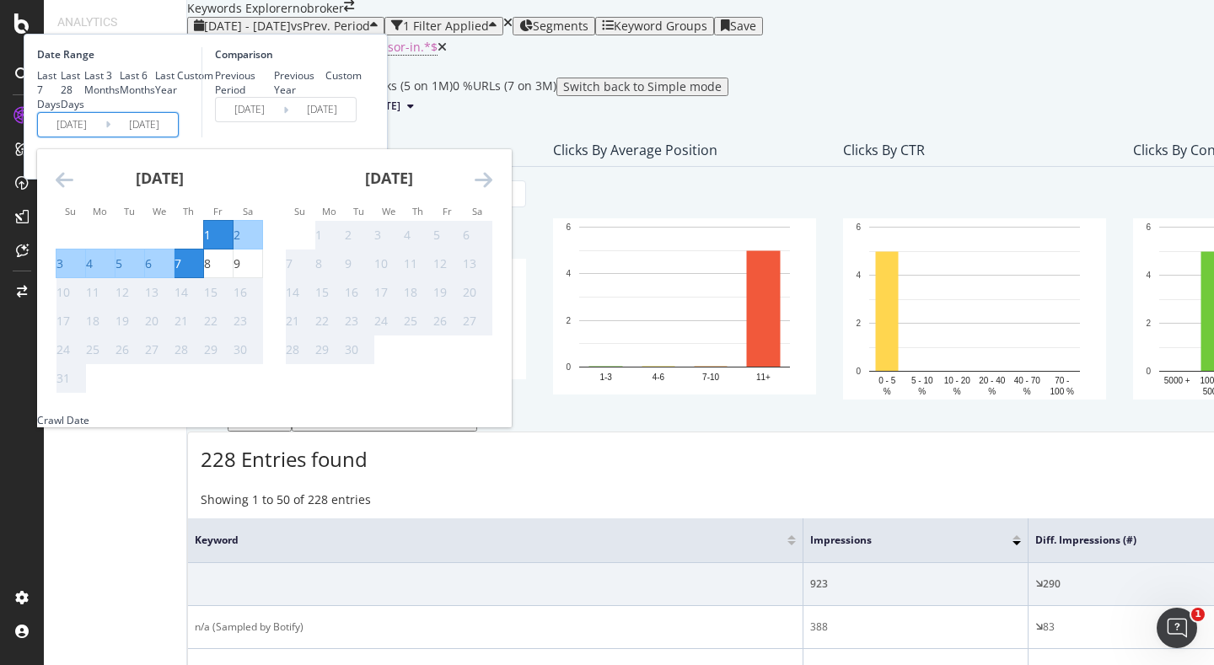
click at [211, 244] on div "1" at bounding box center [207, 235] width 7 height 17
click at [240, 272] on div "9" at bounding box center [236, 263] width 7 height 17
type input "2025/08/09"
type input "2025/07/23"
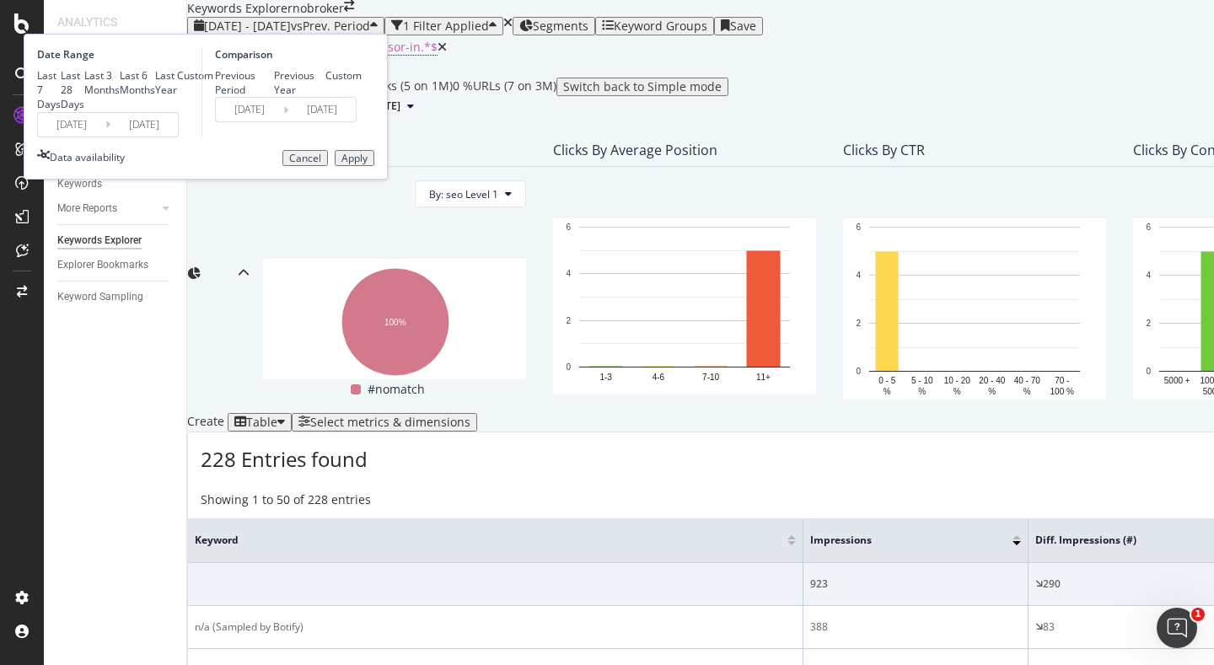
click at [368, 164] on div "Apply" at bounding box center [354, 159] width 26 height 12
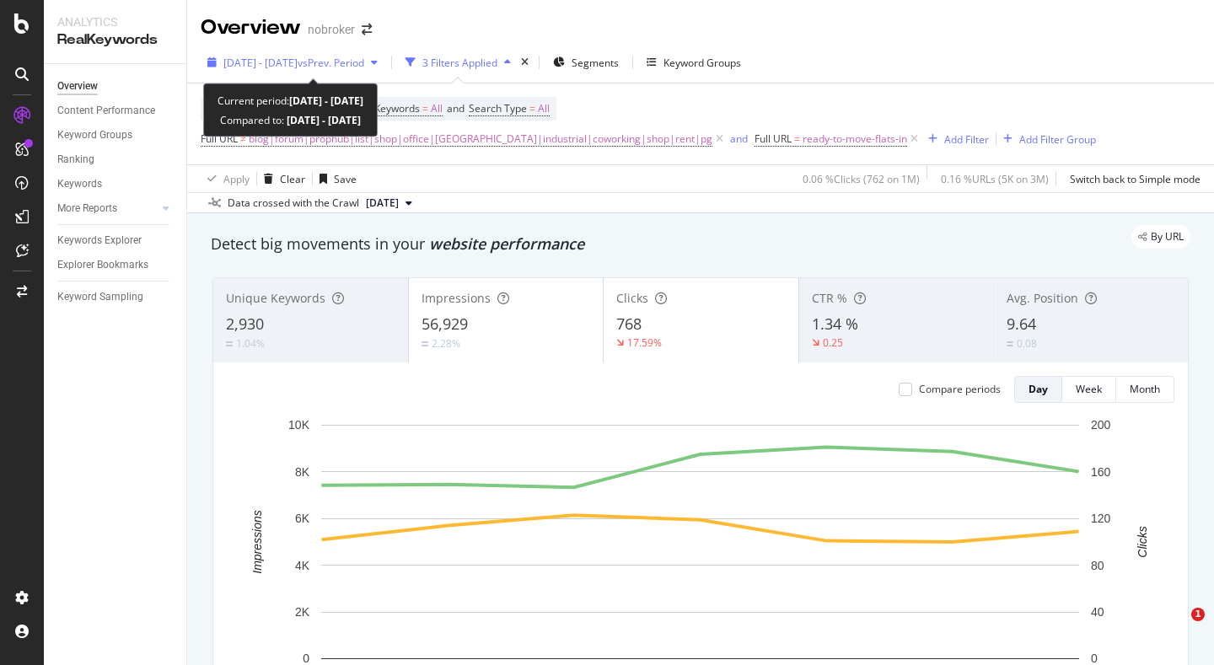
click at [255, 63] on span "2025 Aug. 1st - Aug. 7th" at bounding box center [260, 63] width 74 height 14
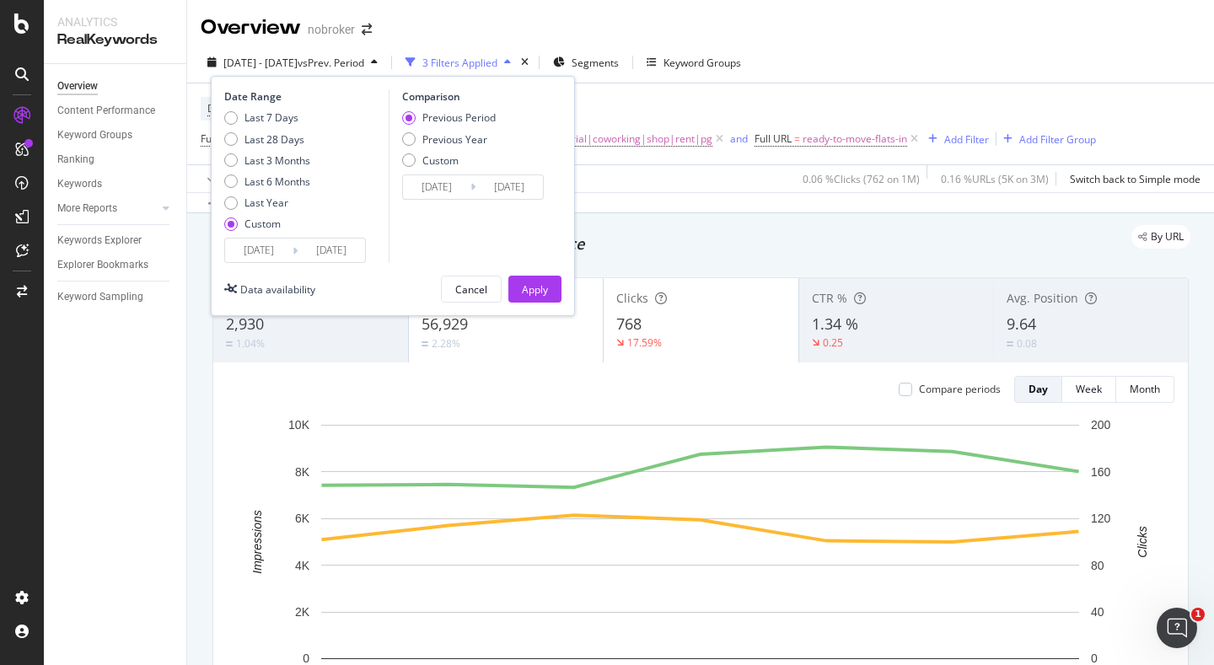
click at [255, 266] on div "Date Range Last 7 Days Last 28 Days Last 3 Months Last 6 Months Last Year Custo…" at bounding box center [393, 196] width 364 height 240
click at [263, 252] on input "2025/08/01" at bounding box center [258, 251] width 67 height 24
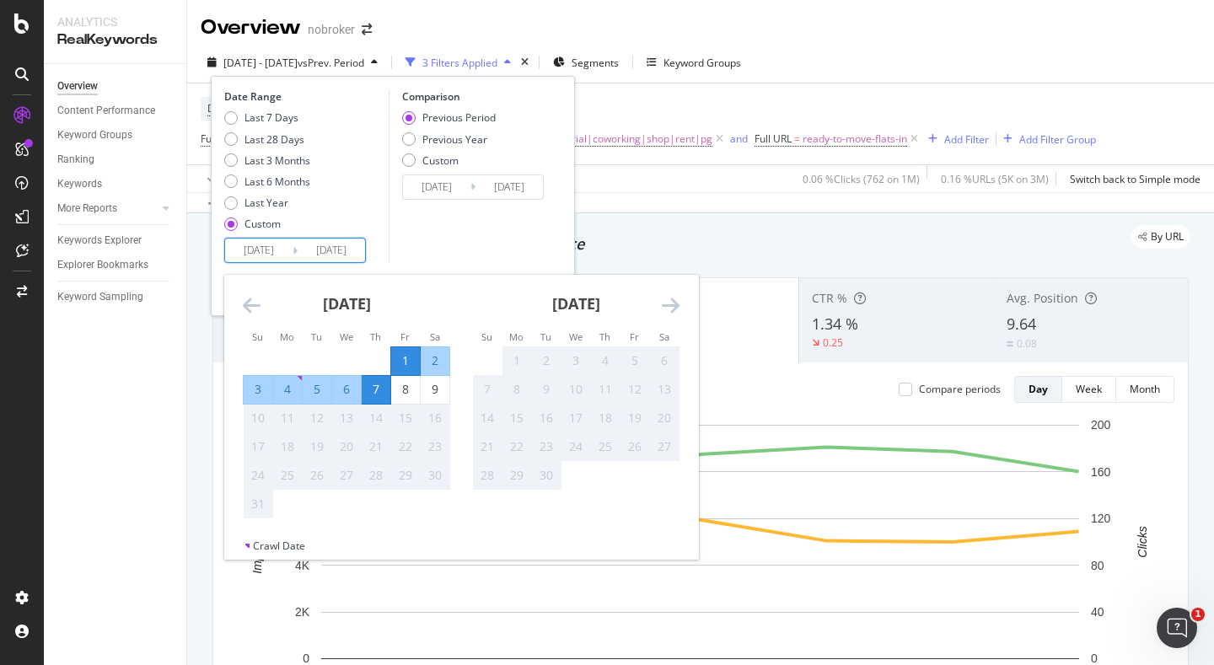
click at [405, 361] on div "1" at bounding box center [405, 360] width 29 height 17
click at [433, 390] on div "9" at bounding box center [435, 389] width 29 height 17
type input "2025/08/09"
type input "2025/07/23"
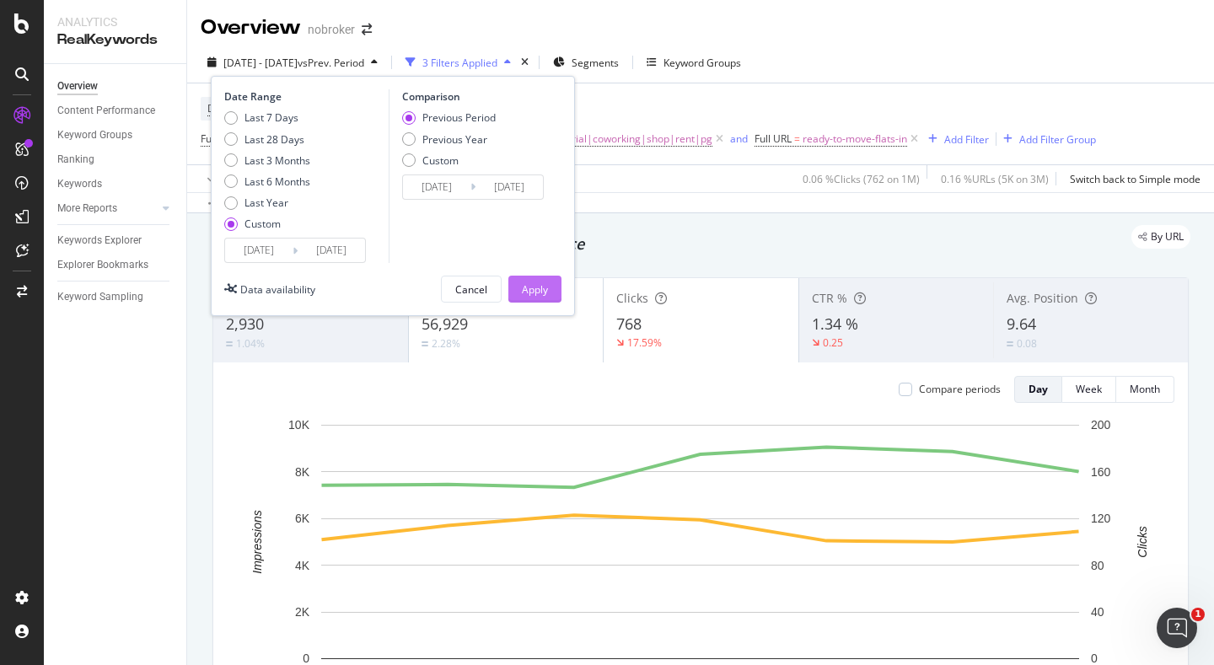
click at [523, 292] on div "Apply" at bounding box center [535, 289] width 26 height 14
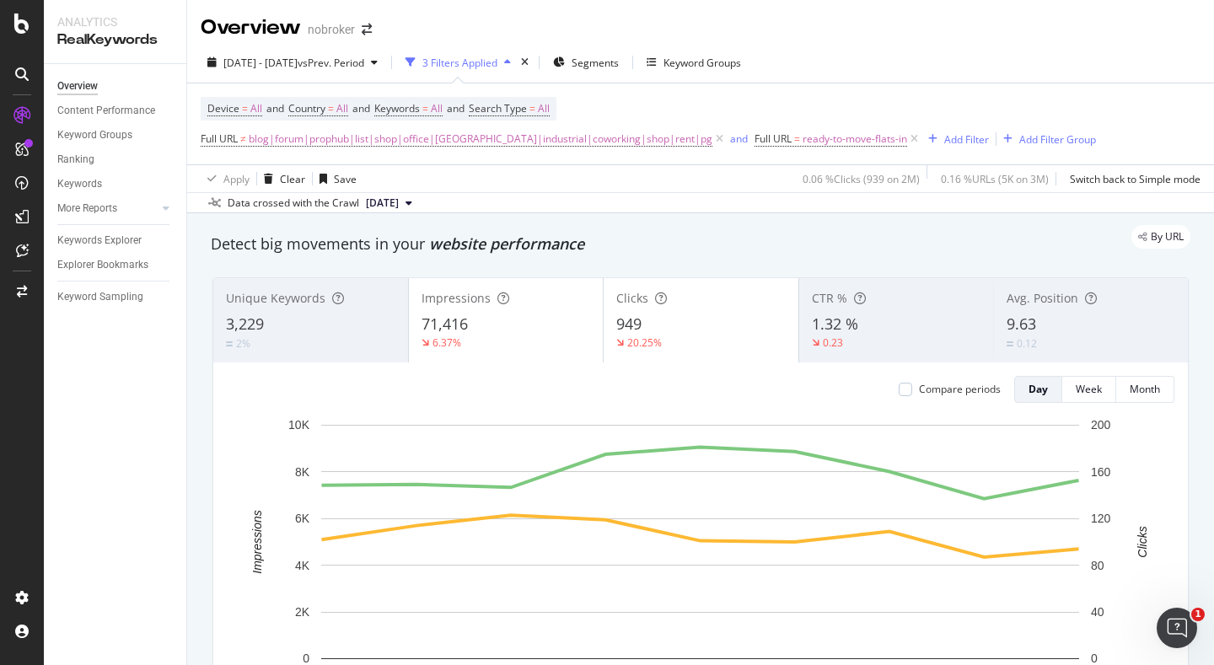
click at [1061, 331] on div "9.63" at bounding box center [1090, 325] width 169 height 22
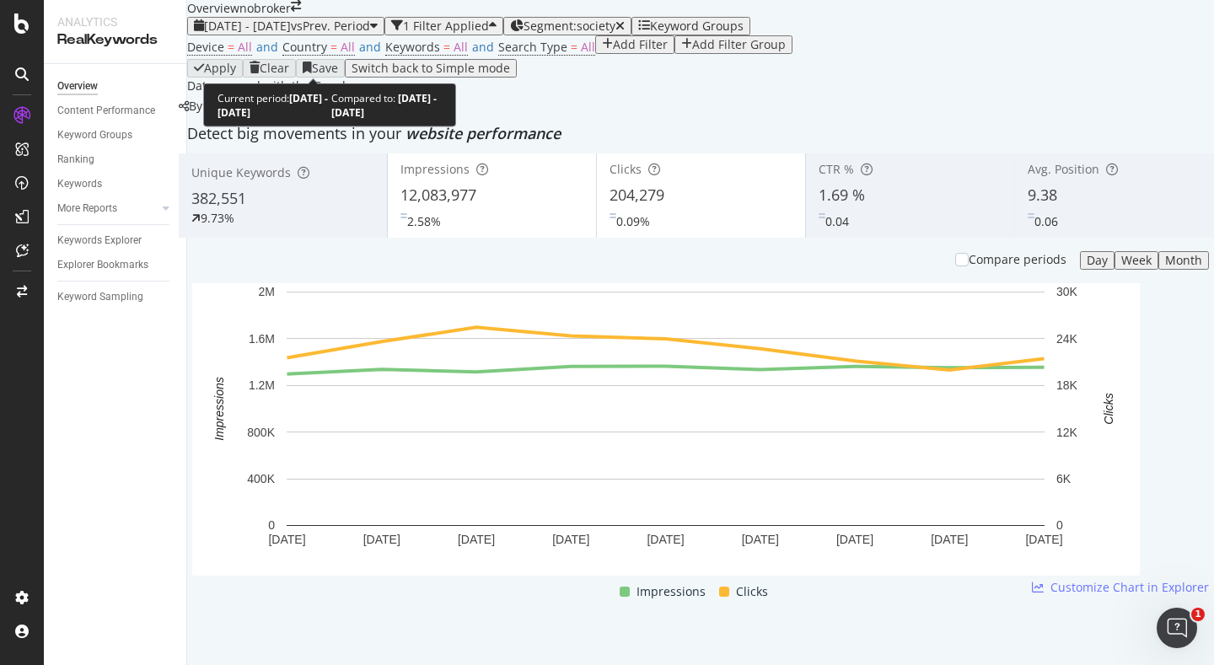
click at [287, 33] on div "2025 Aug. 1st - Aug. 9th vs Prev. Period" at bounding box center [286, 25] width 184 height 13
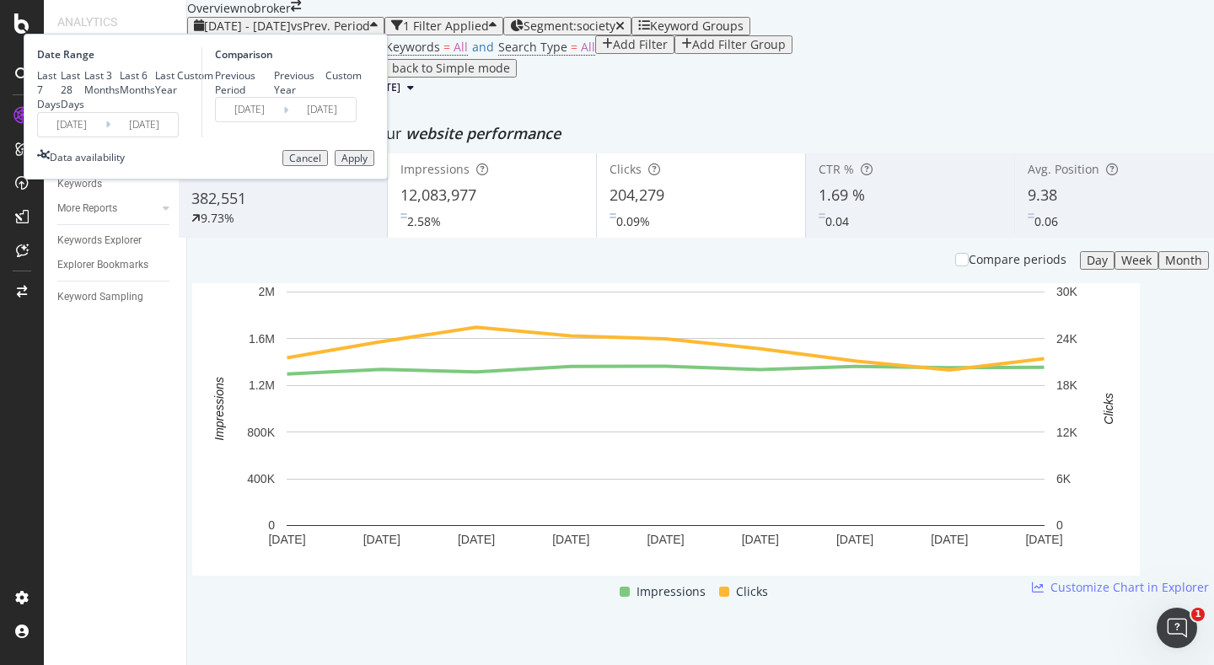
click at [105, 137] on input "2025/08/01" at bounding box center [71, 125] width 67 height 24
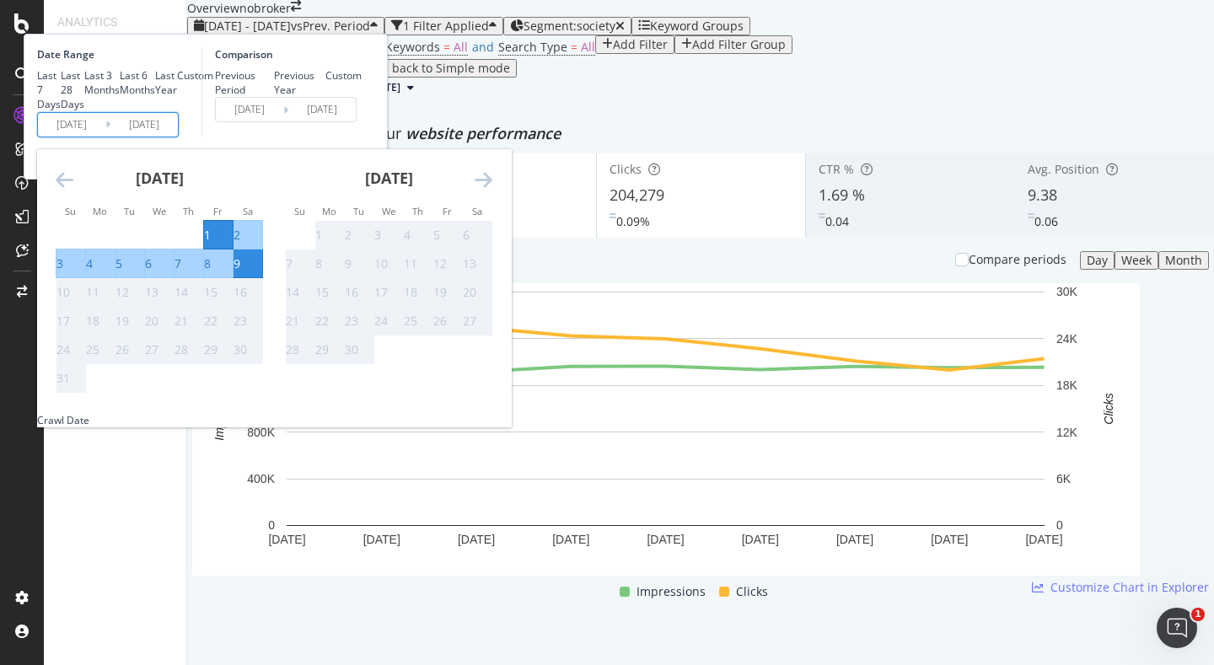
click at [73, 190] on icon "Move backward to switch to the previous month." at bounding box center [65, 179] width 18 height 20
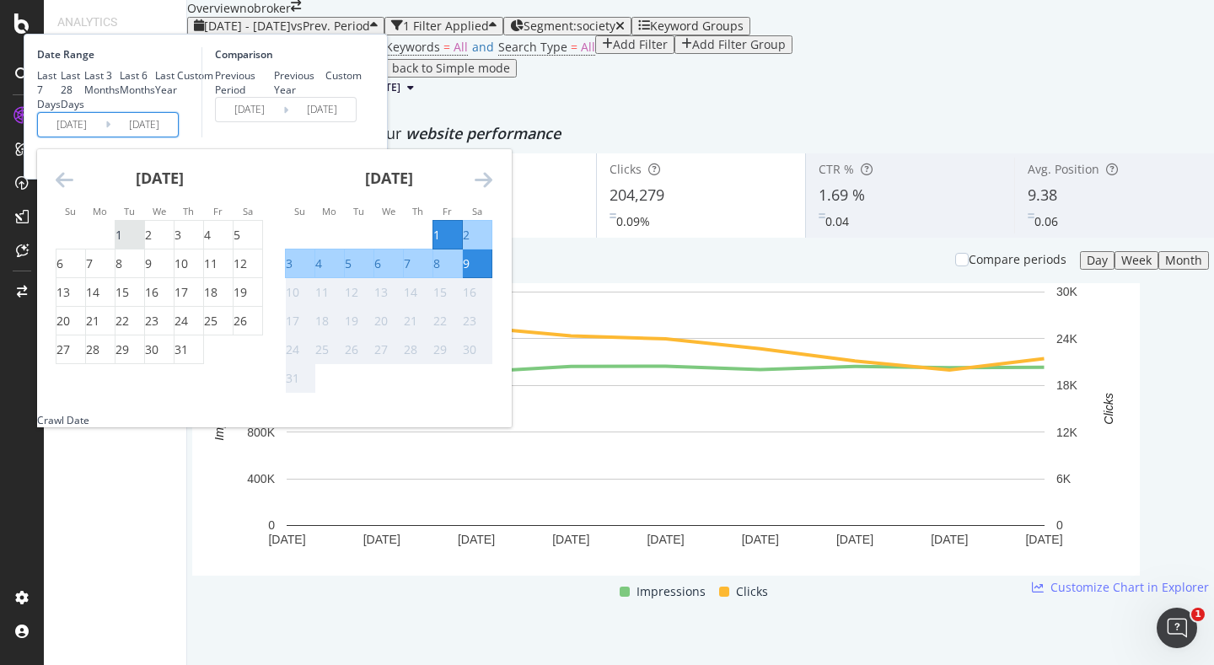
click at [122, 244] on div "1" at bounding box center [118, 235] width 7 height 17
type input "2025/07/01"
type input "2025/05/22"
type input "2025/06/30"
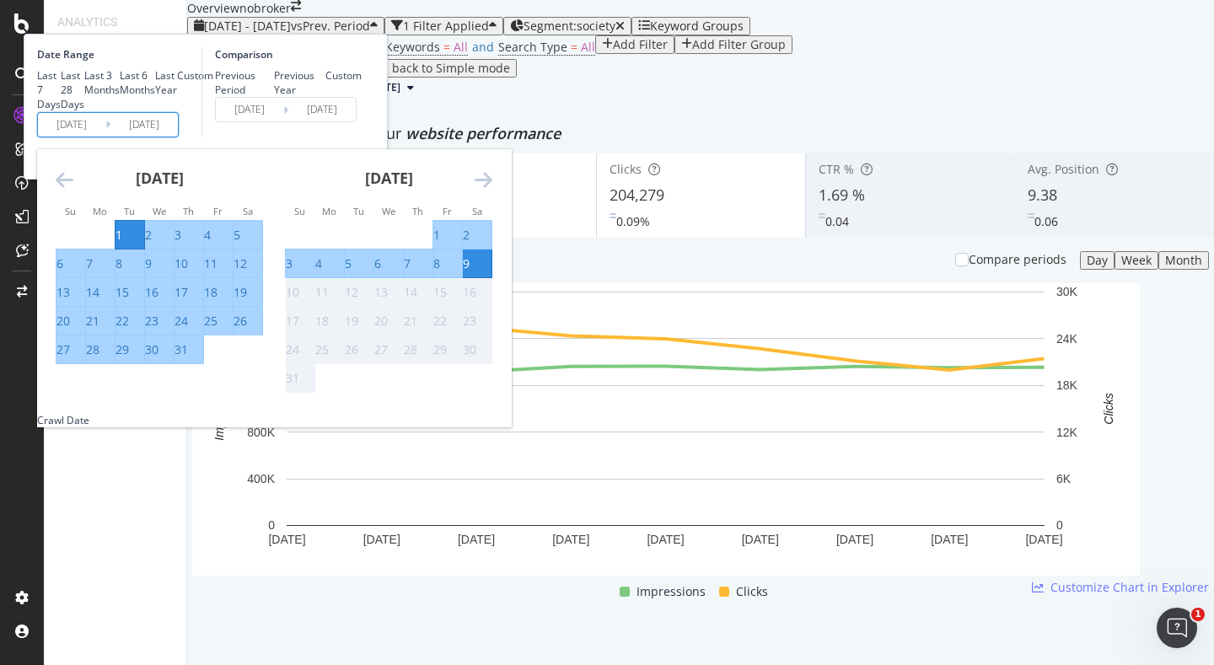
click at [188, 358] on div "31" at bounding box center [180, 349] width 13 height 17
type input "2025/07/31"
type input "2025/05/31"
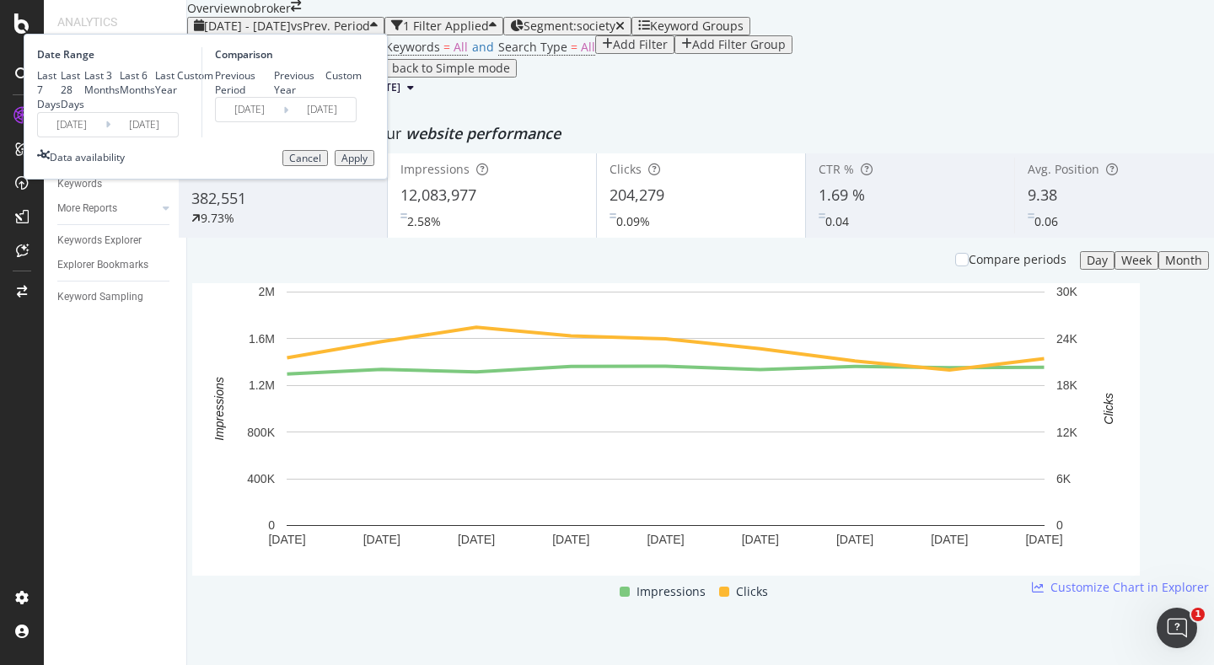
click at [368, 164] on div "Apply" at bounding box center [354, 159] width 26 height 12
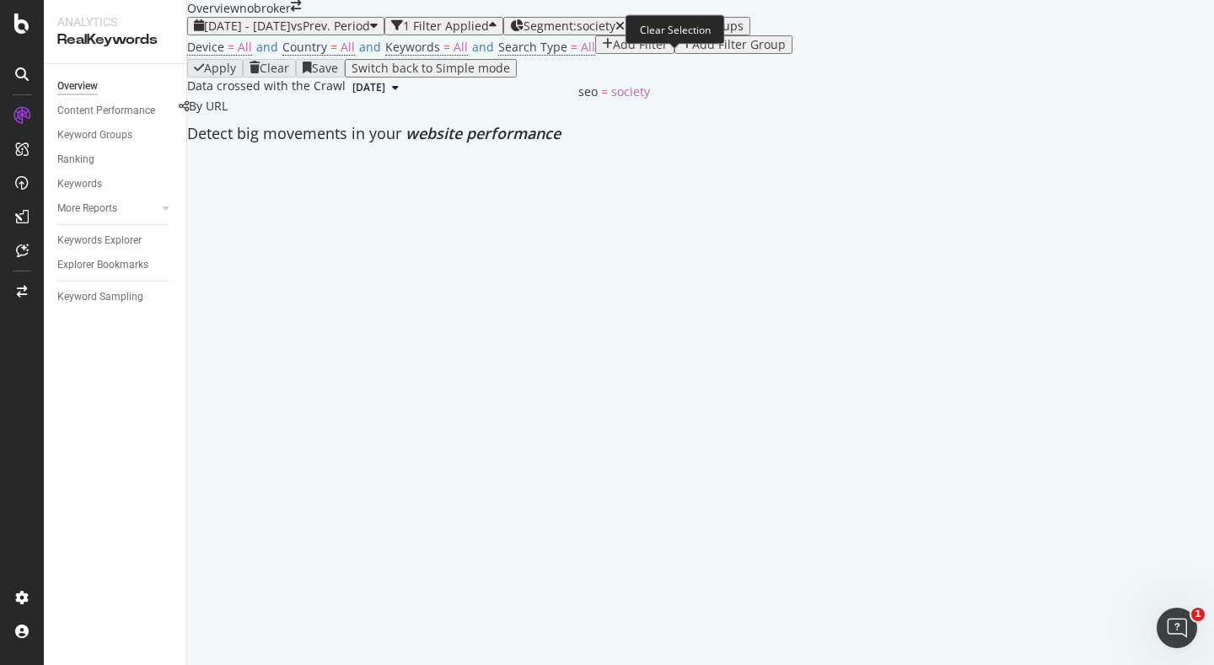
click at [625, 32] on icon "button" at bounding box center [619, 26] width 9 height 12
click at [579, 34] on span "Segments" at bounding box center [551, 26] width 56 height 16
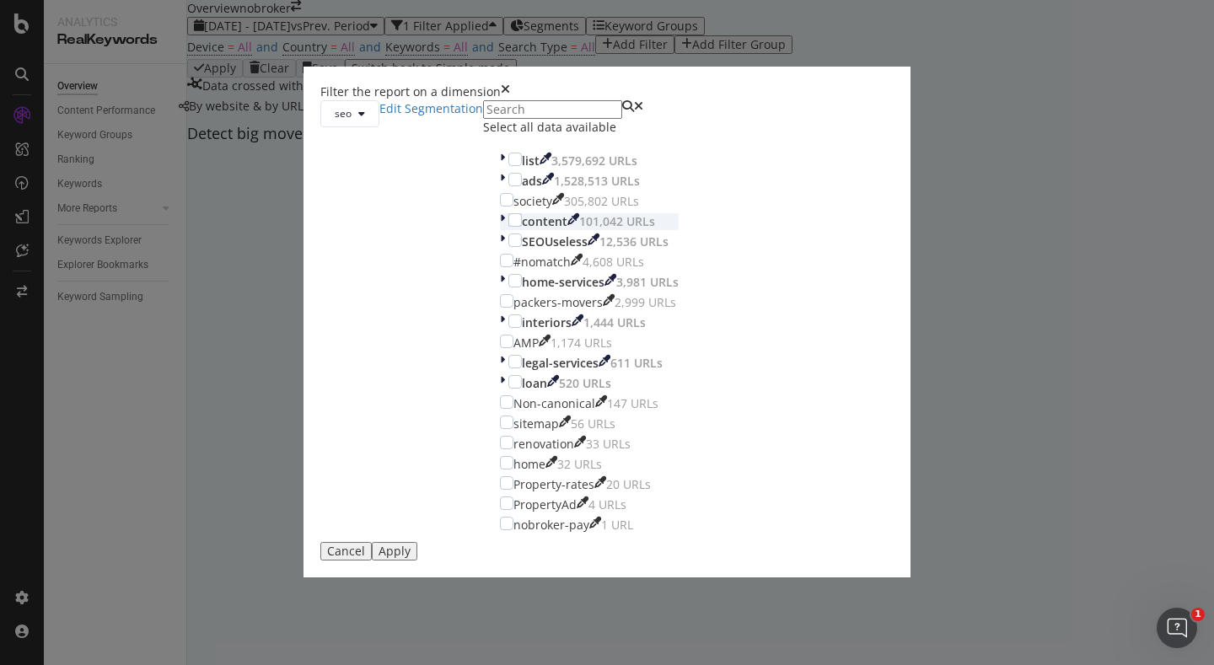
click at [500, 230] on icon "modal" at bounding box center [502, 221] width 5 height 17
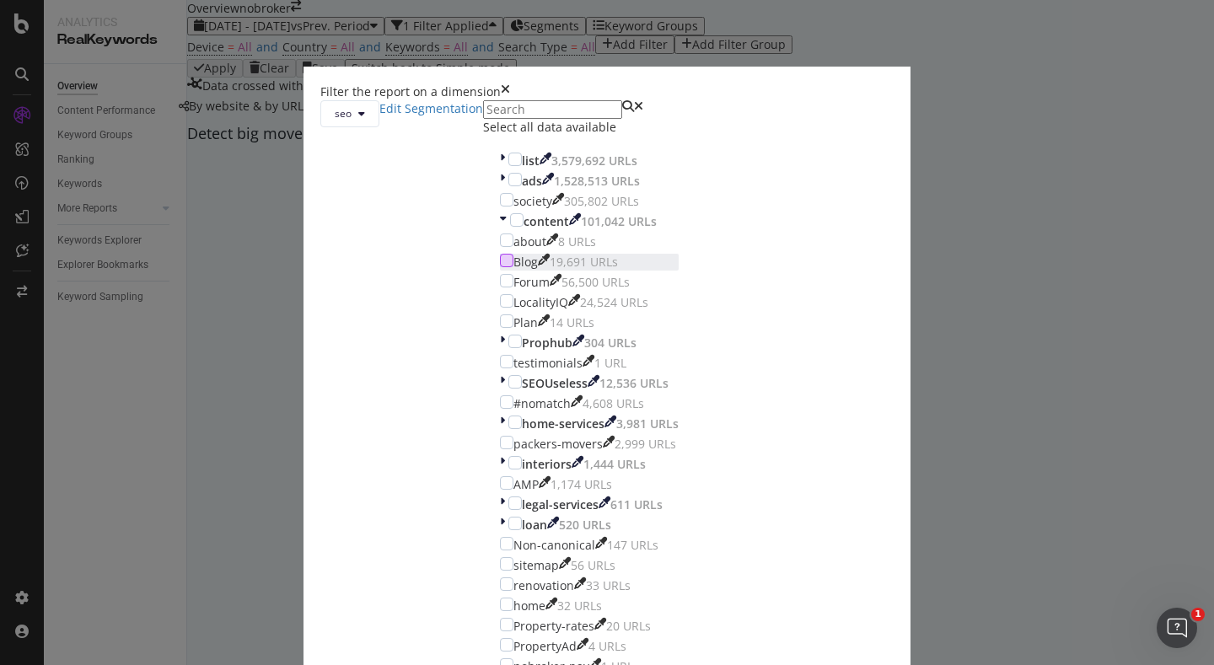
click at [500, 267] on div "modal" at bounding box center [506, 260] width 13 height 13
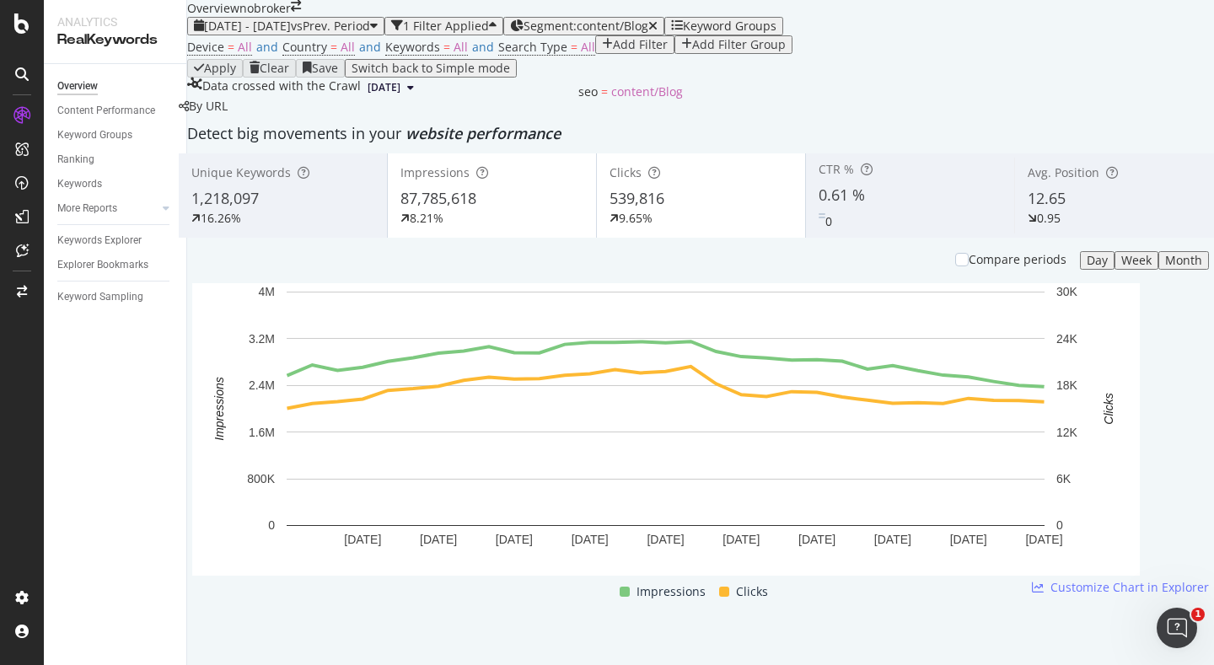
click at [607, 33] on div "Segment: content/Blog" at bounding box center [590, 25] width 134 height 13
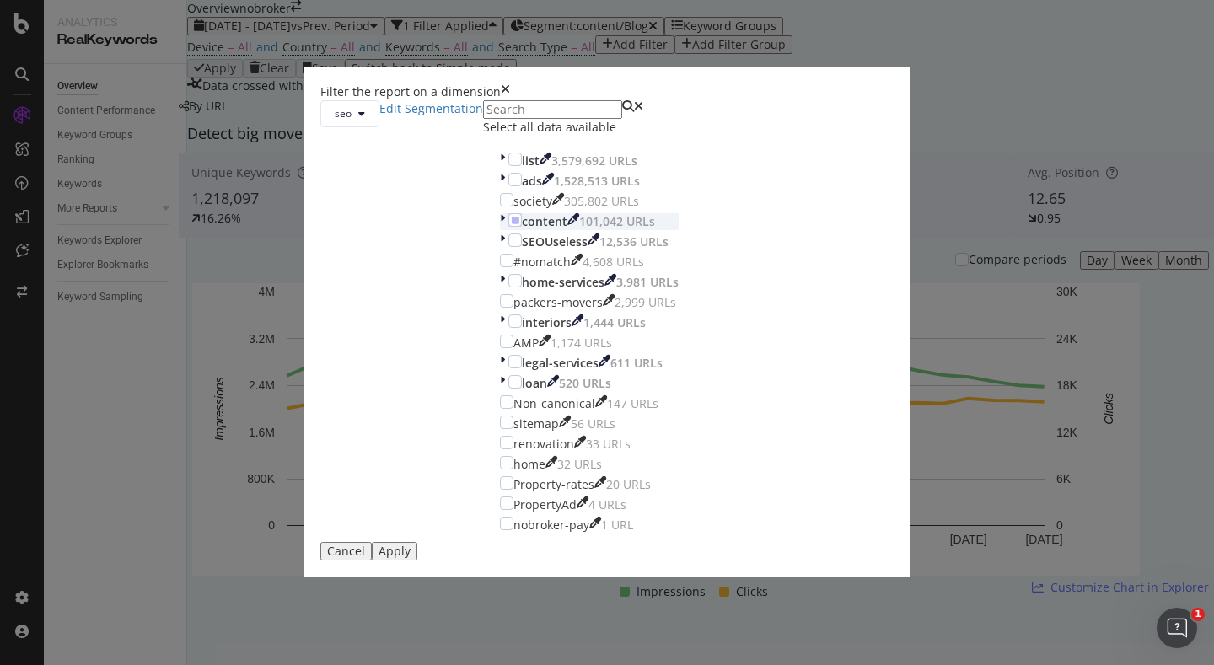
click at [500, 230] on icon "modal" at bounding box center [502, 221] width 5 height 17
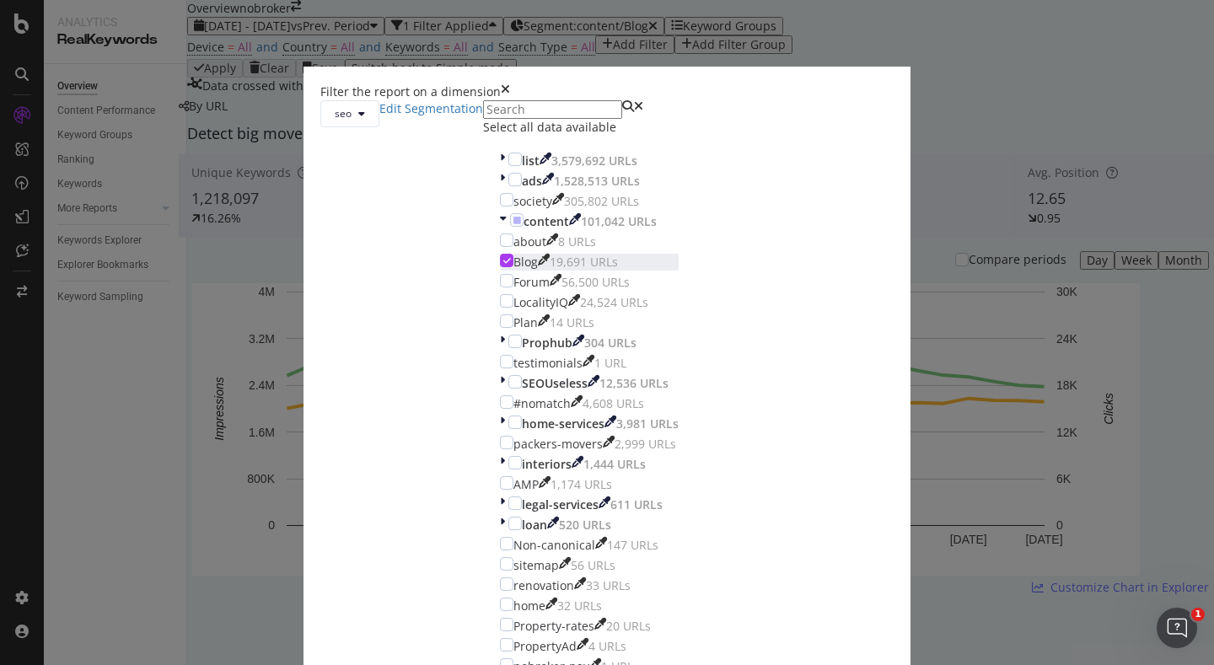
click at [500, 267] on div "modal" at bounding box center [506, 260] width 13 height 13
click at [500, 287] on div "modal" at bounding box center [506, 280] width 13 height 13
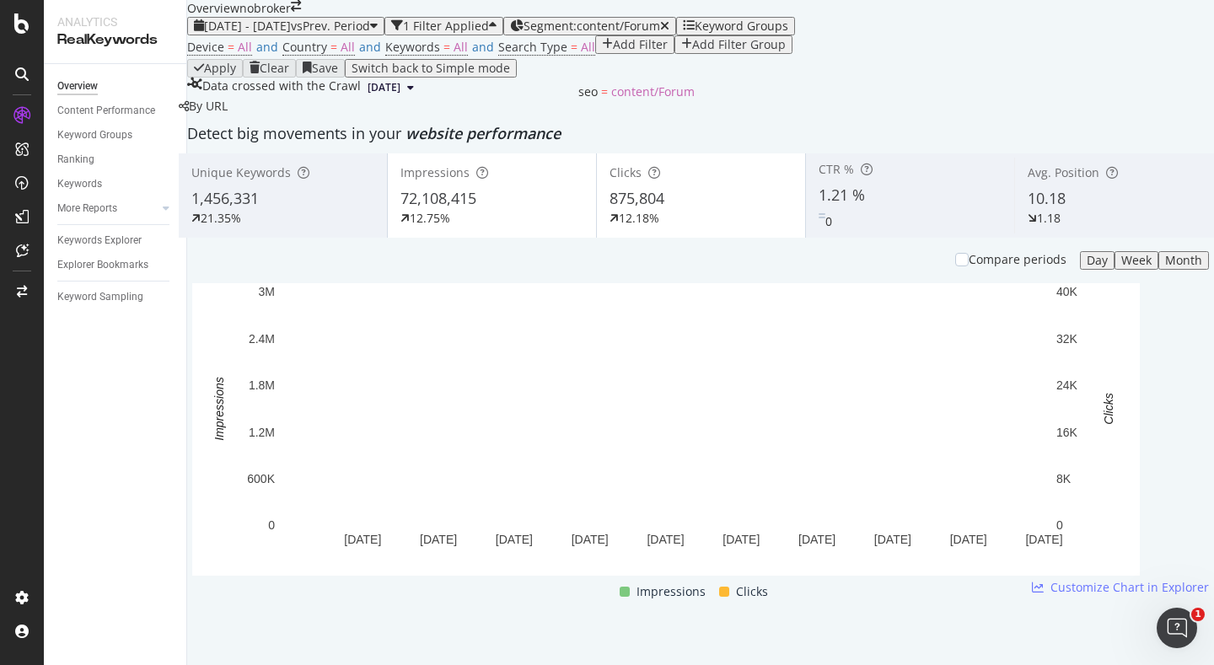
click at [603, 34] on span "Segment: content/Forum" at bounding box center [591, 26] width 137 height 16
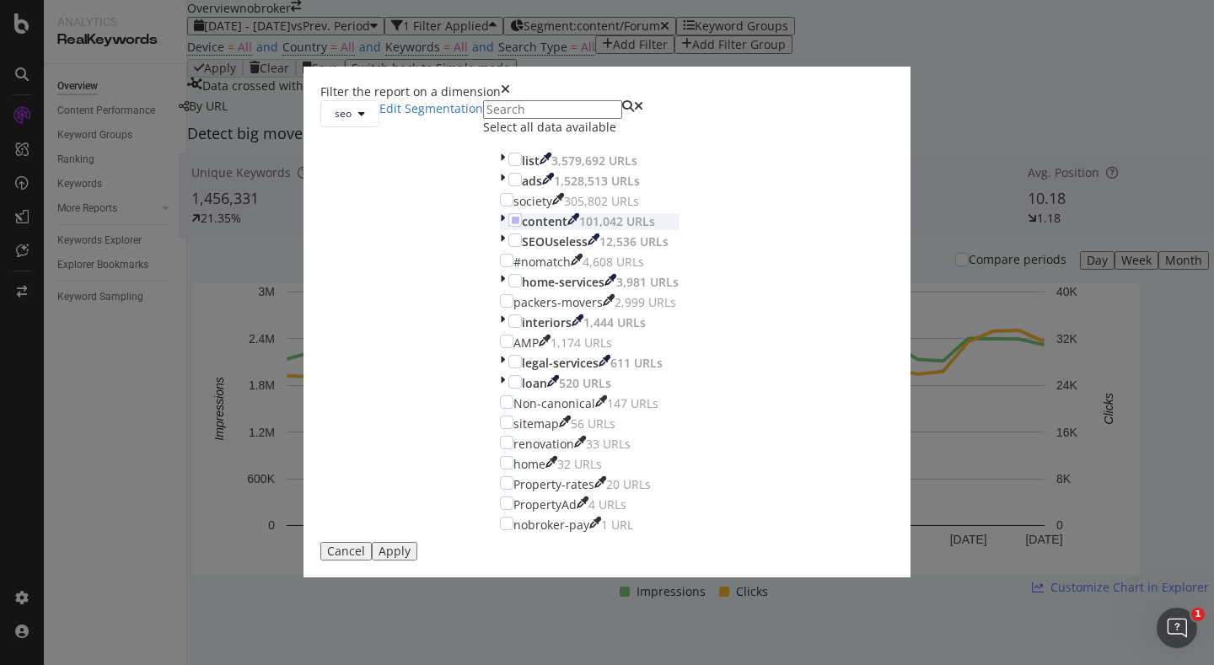
click at [500, 230] on icon "modal" at bounding box center [502, 221] width 5 height 17
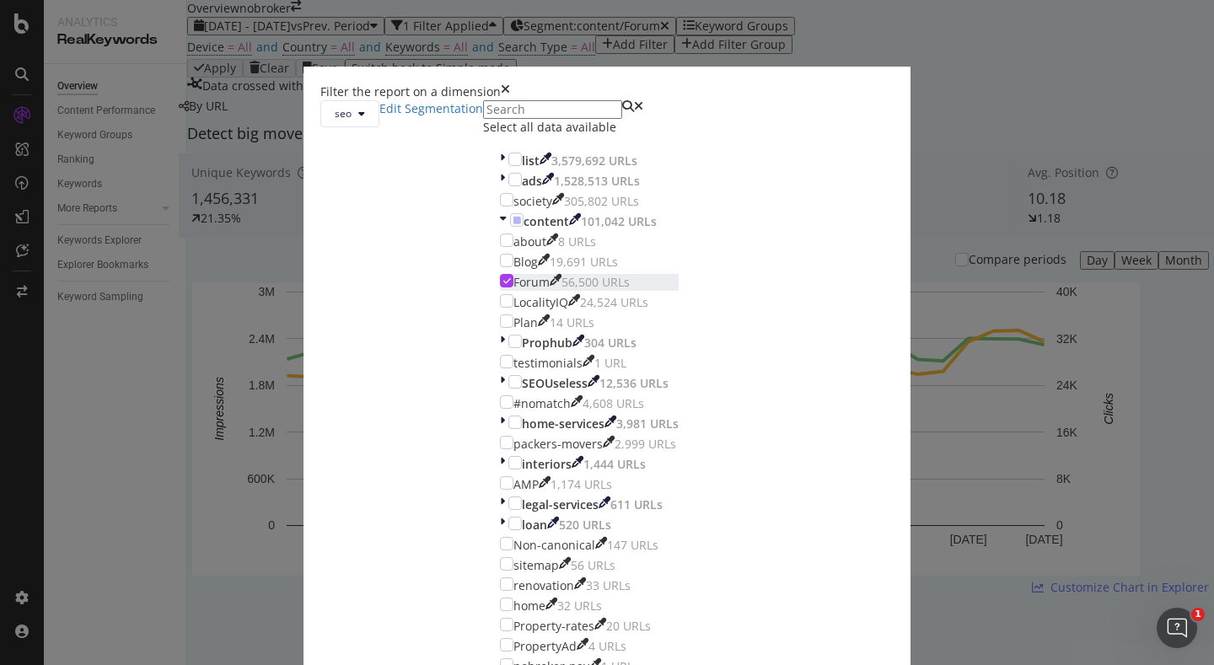
click at [500, 287] on div "modal" at bounding box center [506, 280] width 13 height 13
click at [500, 372] on div "about 8 URLs Blog 19,691 URLs Forum 56,500 URLs LocalityIQ 24,524 URLs Plan 14 …" at bounding box center [589, 302] width 179 height 138
click at [500, 308] on div "modal" at bounding box center [506, 300] width 13 height 13
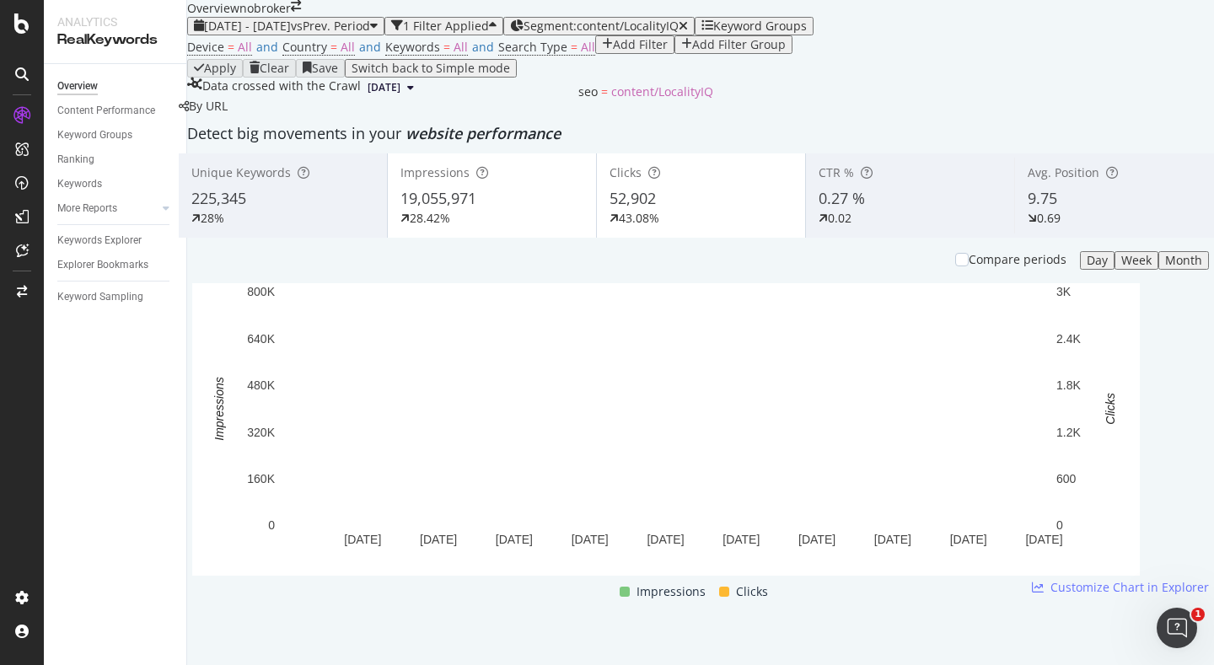
click at [584, 34] on span "Segment: content/LocalityIQ" at bounding box center [600, 26] width 155 height 16
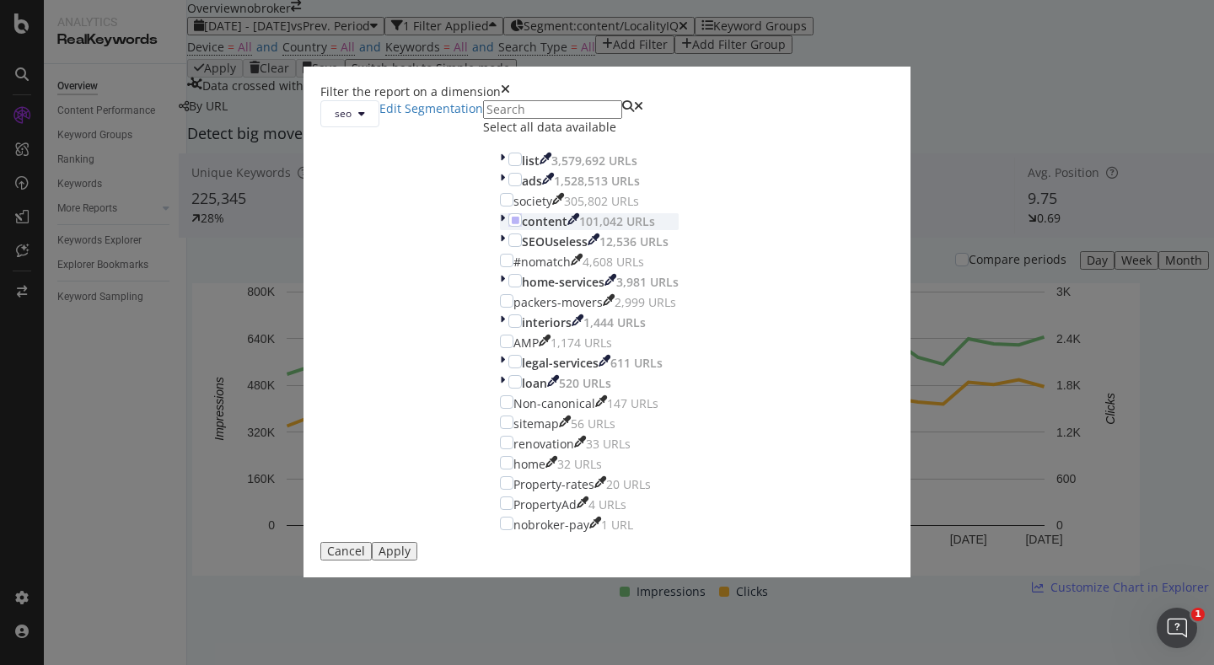
click at [500, 230] on icon "modal" at bounding box center [502, 221] width 5 height 17
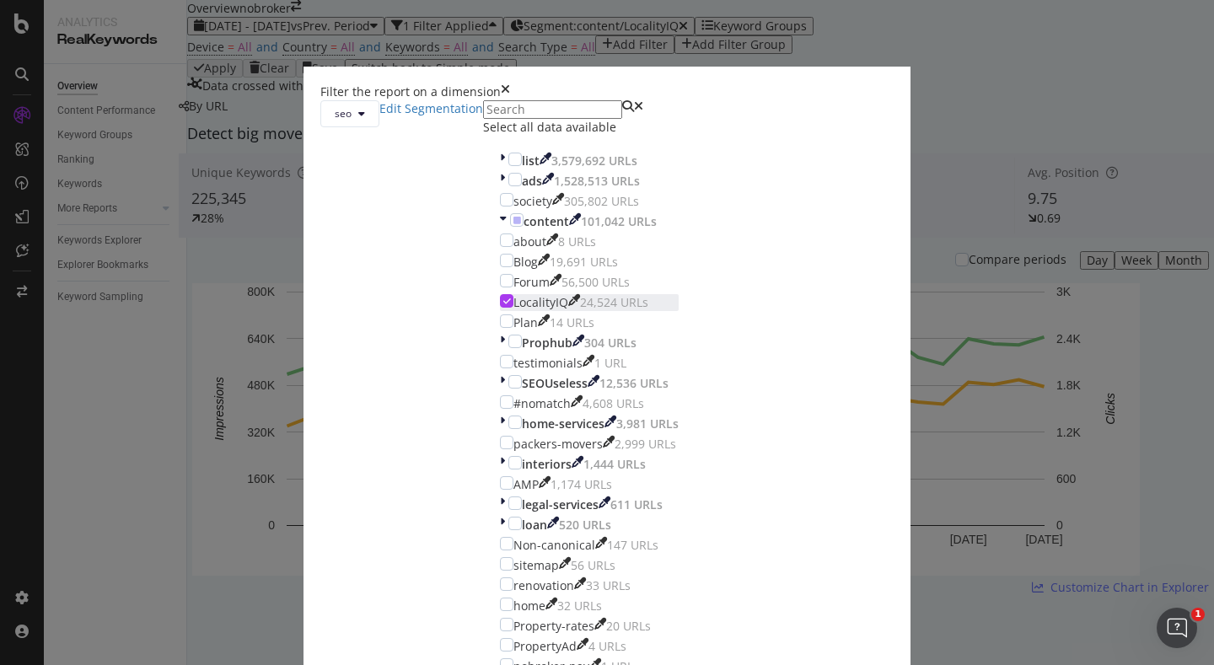
click at [503, 305] on icon "modal" at bounding box center [507, 301] width 8 height 8
click at [500, 230] on icon "modal" at bounding box center [503, 221] width 7 height 17
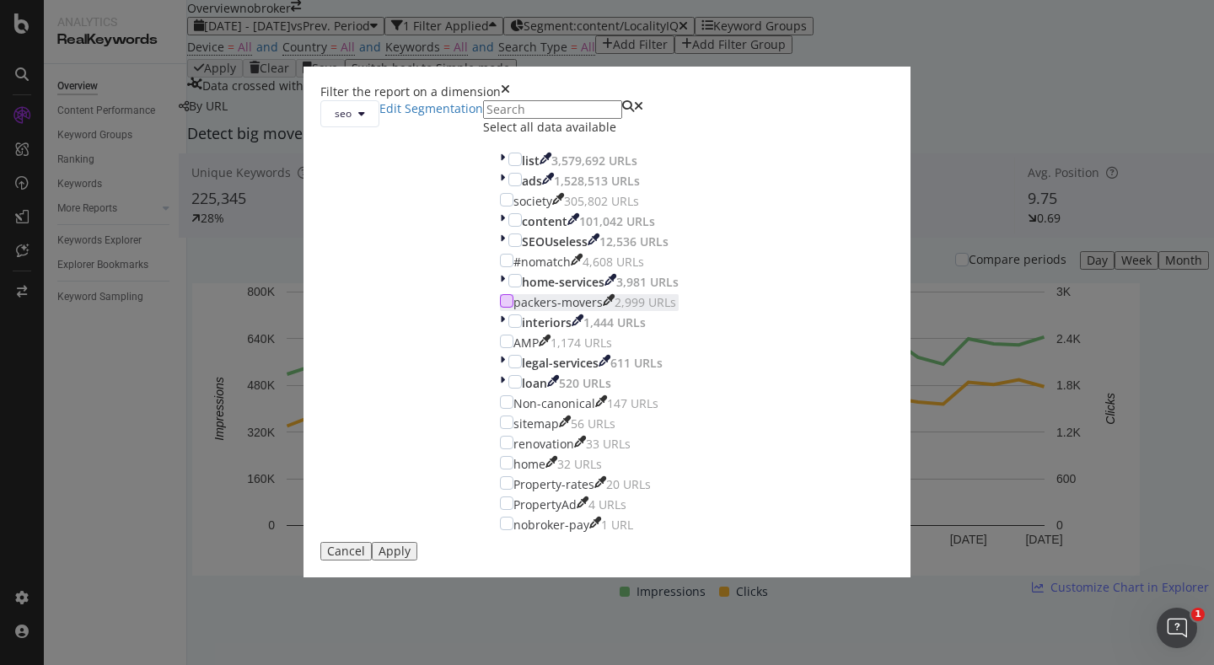
click at [500, 308] on div "modal" at bounding box center [506, 300] width 13 height 13
click at [410, 558] on div "Apply" at bounding box center [394, 551] width 32 height 13
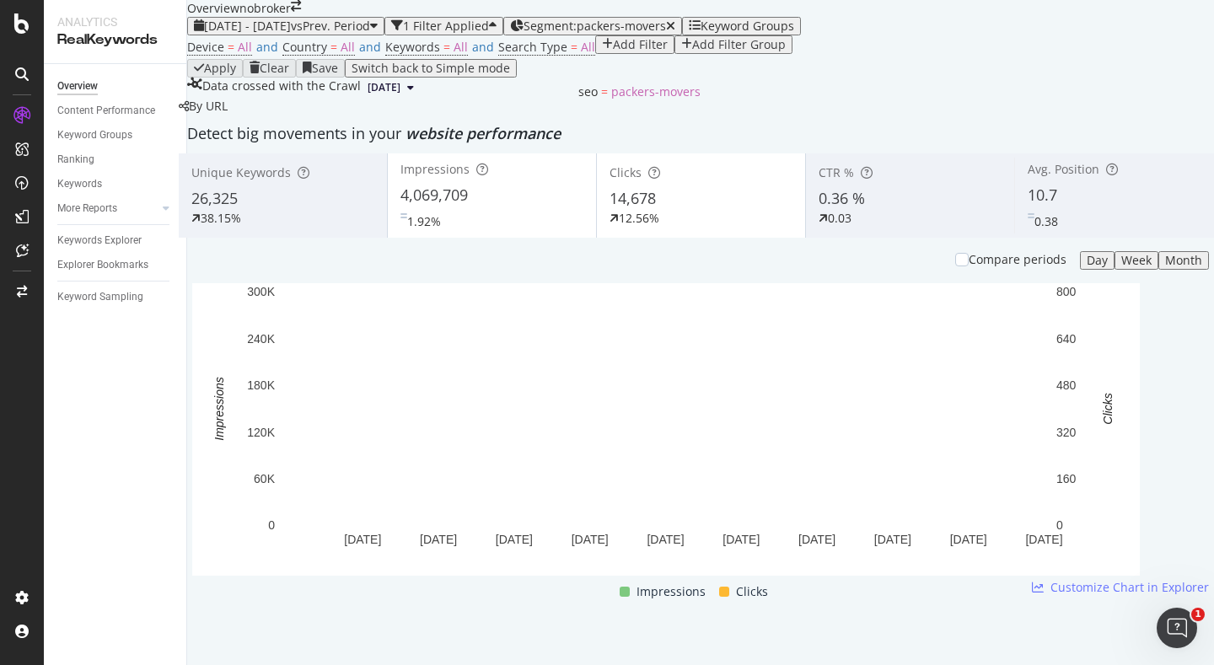
click at [608, 33] on div "Segment: packers-movers" at bounding box center [599, 25] width 152 height 13
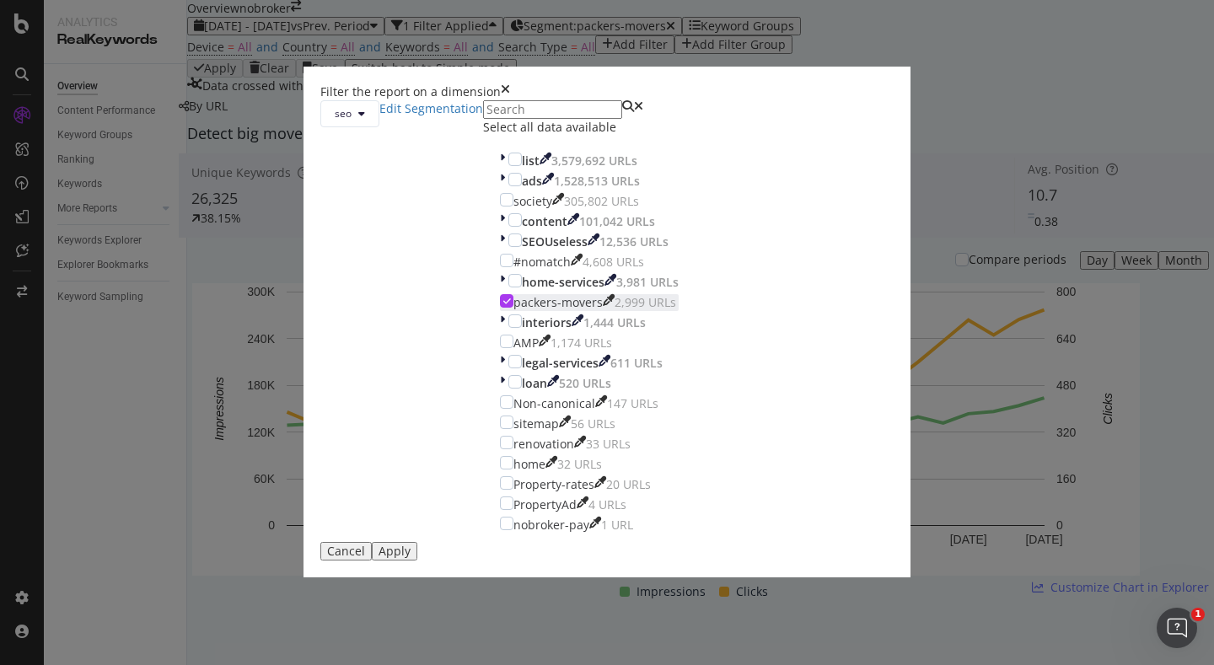
click at [503, 305] on icon "modal" at bounding box center [507, 301] width 8 height 8
click at [508, 287] on div "modal" at bounding box center [514, 280] width 13 height 13
click at [410, 558] on div "Apply" at bounding box center [394, 551] width 32 height 13
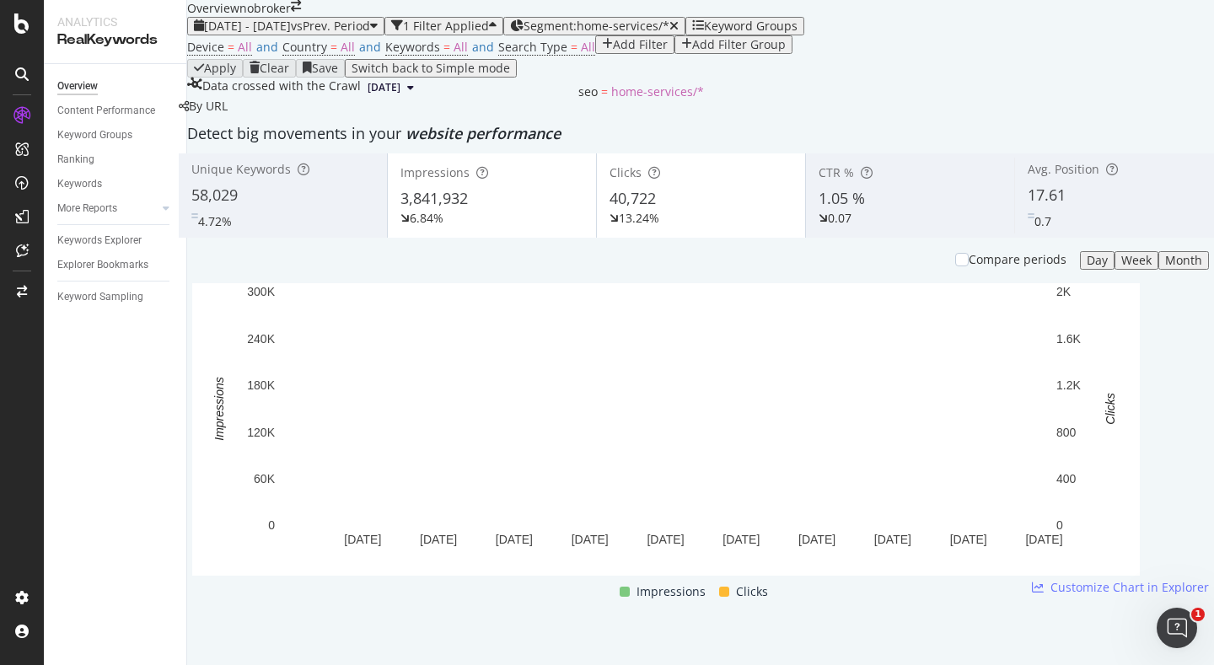
click at [596, 33] on div "Segment: home-services/*" at bounding box center [600, 25] width 155 height 13
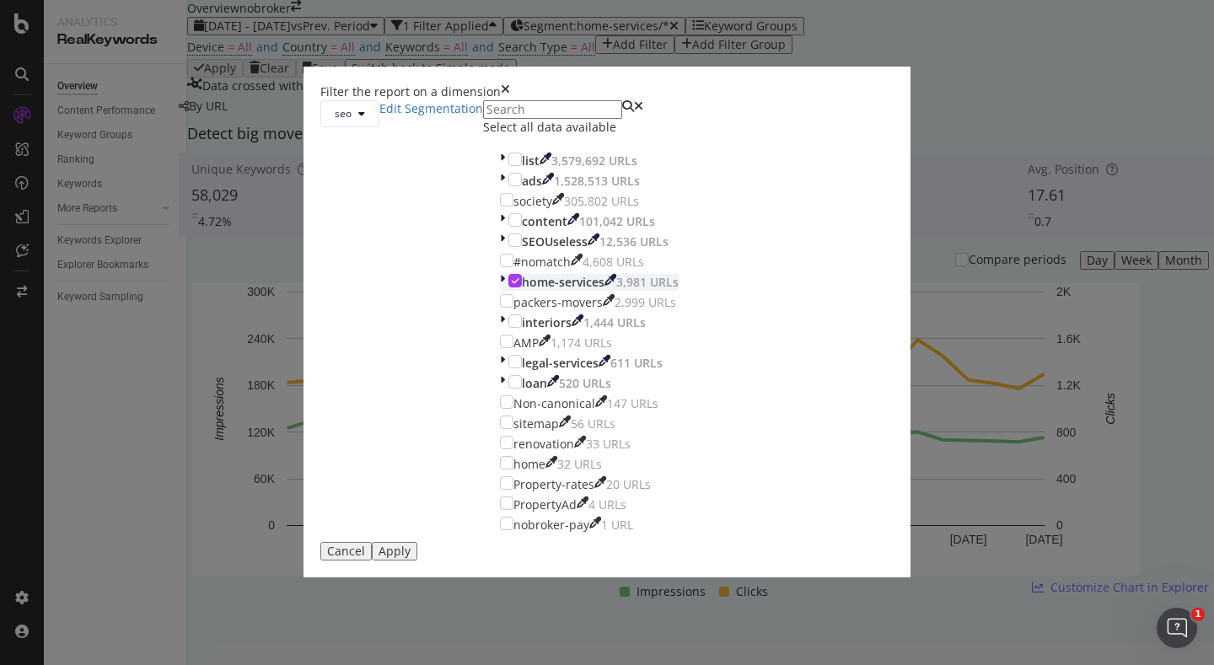
click at [500, 291] on icon "modal" at bounding box center [502, 282] width 5 height 17
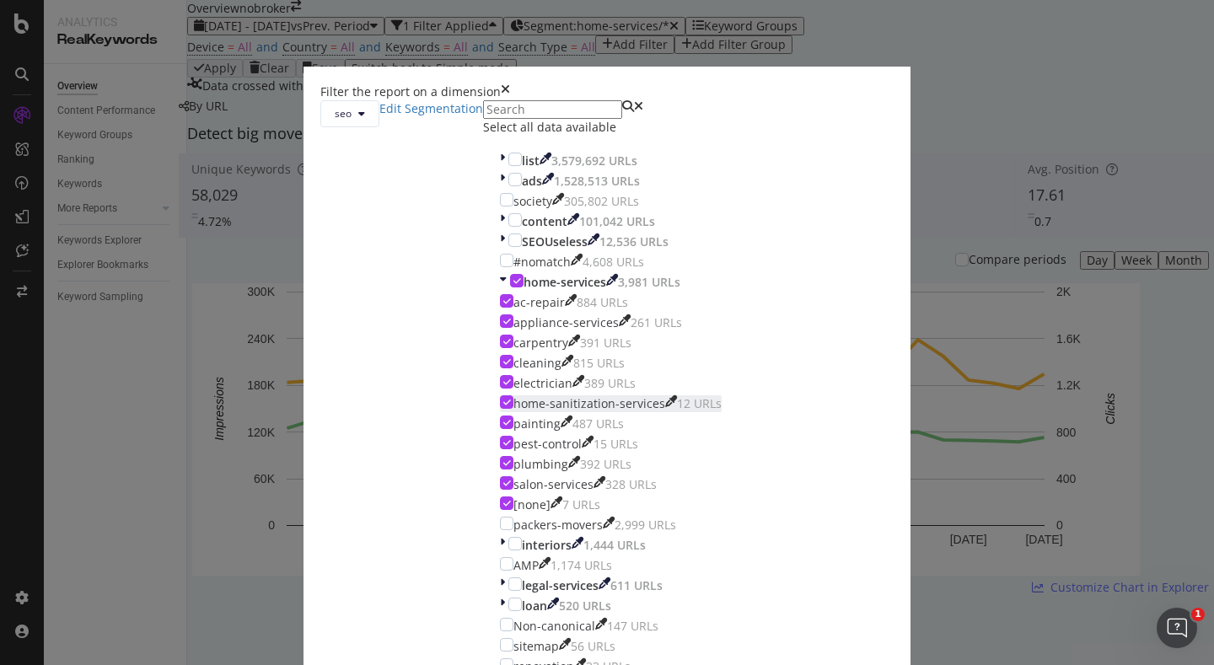
scroll to position [38, 0]
click at [500, 291] on icon "modal" at bounding box center [503, 282] width 7 height 17
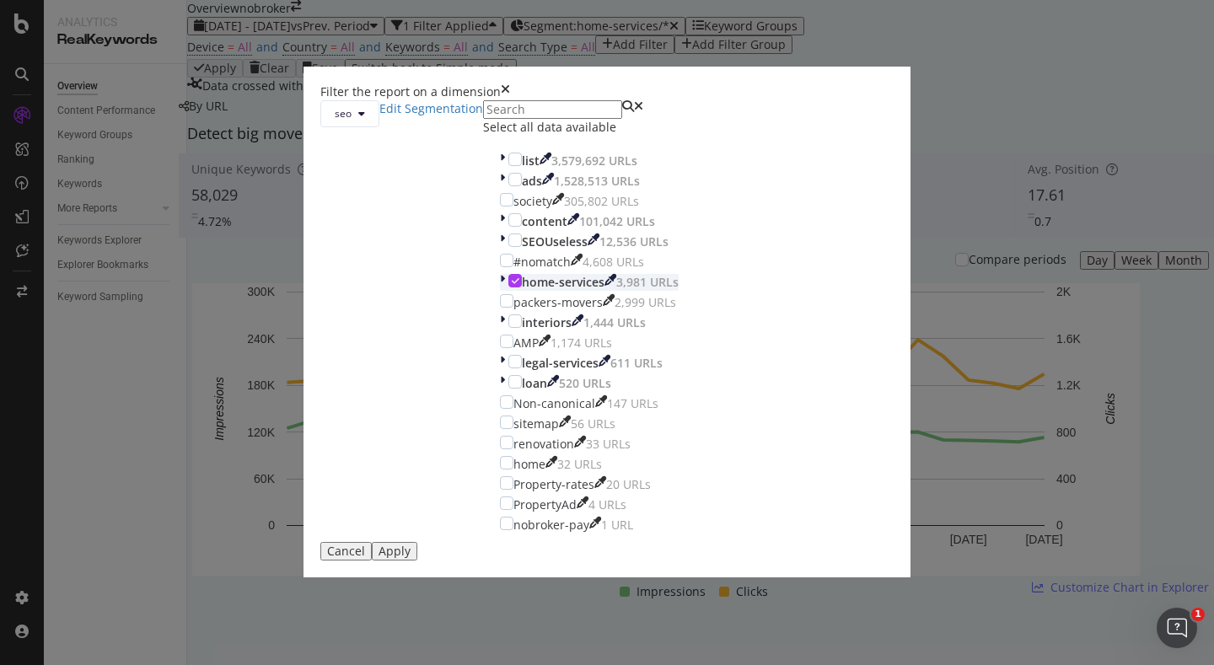
click at [508, 287] on div "modal" at bounding box center [514, 280] width 13 height 13
click at [508, 328] on div "modal" at bounding box center [514, 320] width 13 height 13
click at [410, 558] on div "Apply" at bounding box center [394, 551] width 32 height 13
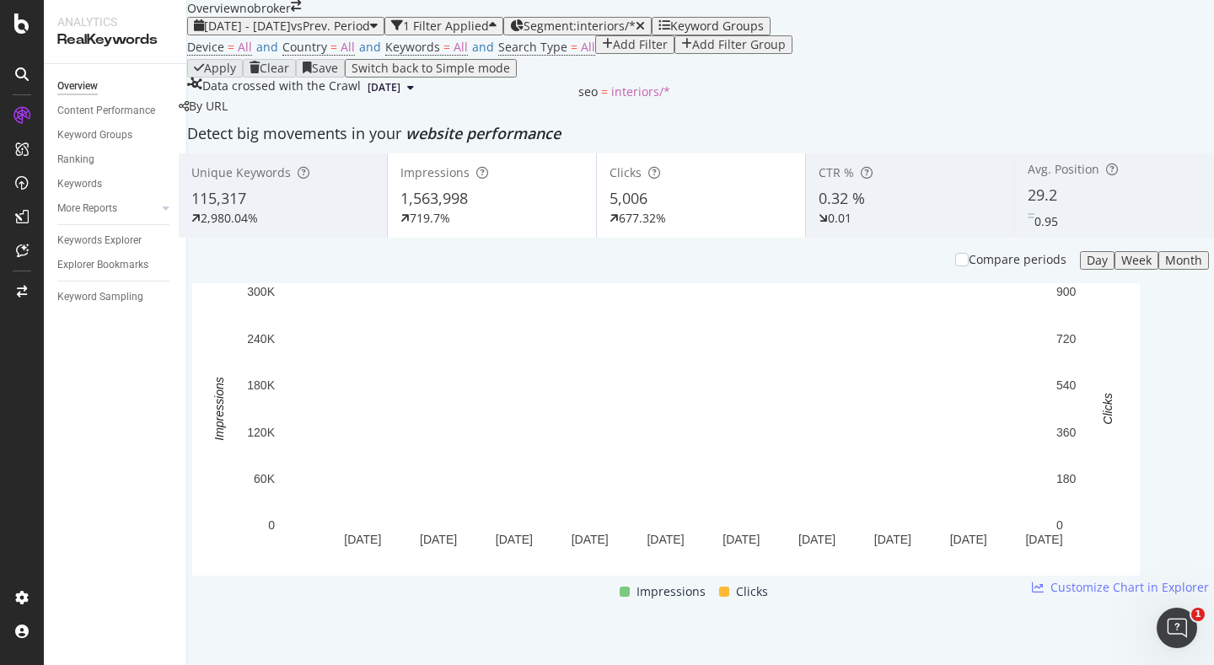
click at [603, 33] on div "Segment: interiors/*" at bounding box center [583, 25] width 121 height 13
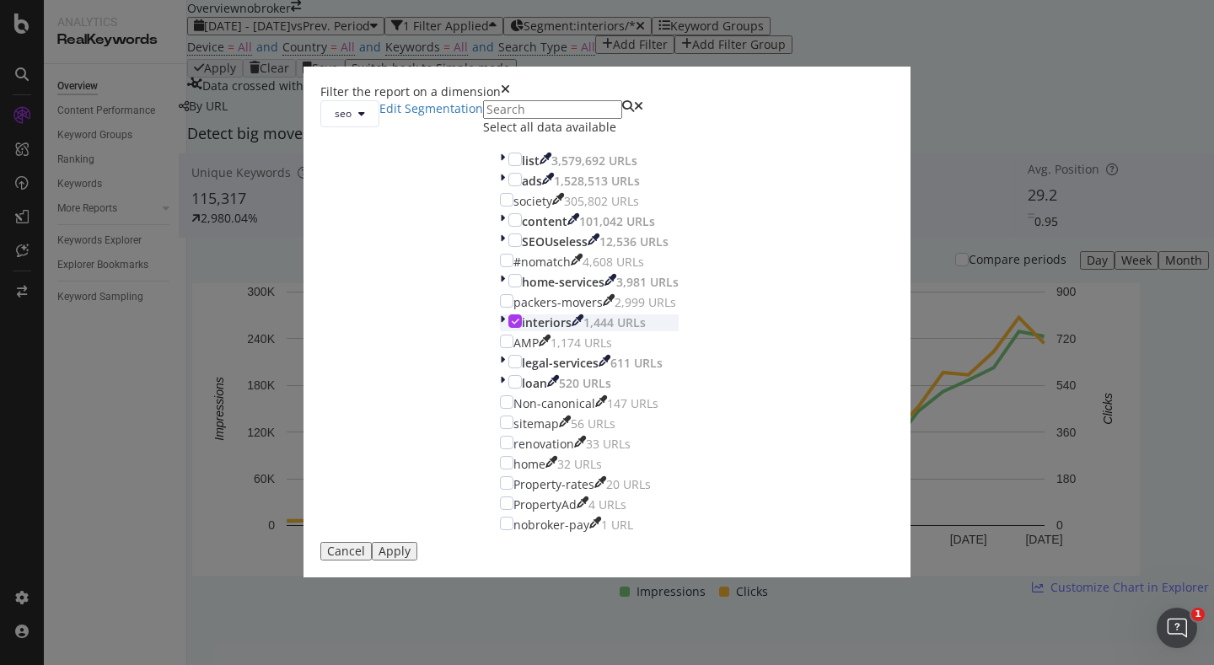
click at [512, 325] on icon "modal" at bounding box center [516, 321] width 8 height 8
click at [500, 372] on div "modal" at bounding box center [504, 363] width 8 height 17
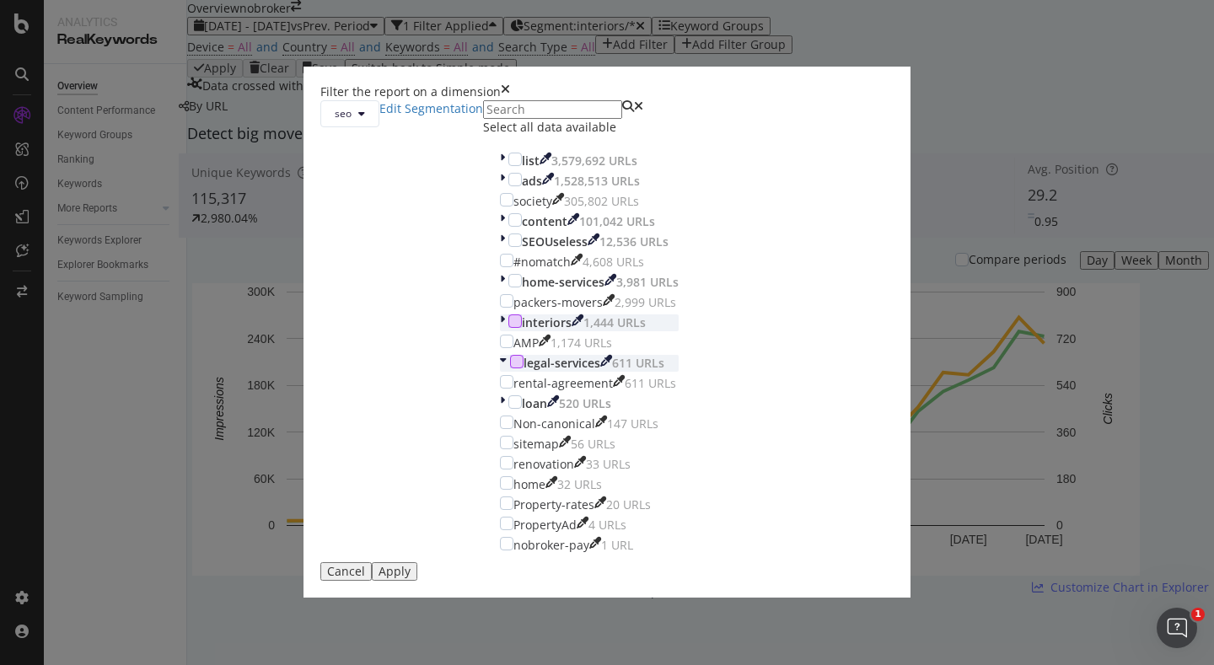
click at [510, 368] on div "modal" at bounding box center [516, 361] width 13 height 13
click at [410, 578] on div "Apply" at bounding box center [394, 571] width 32 height 13
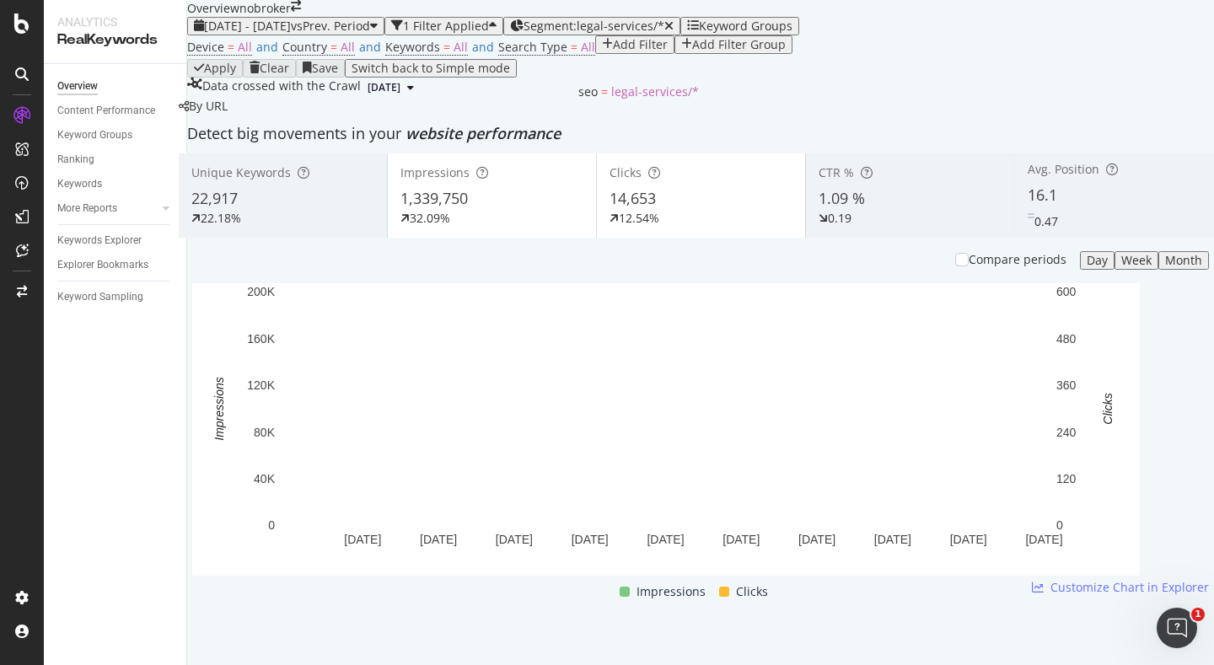
click at [617, 34] on span "Segment: legal-services/*" at bounding box center [593, 26] width 141 height 16
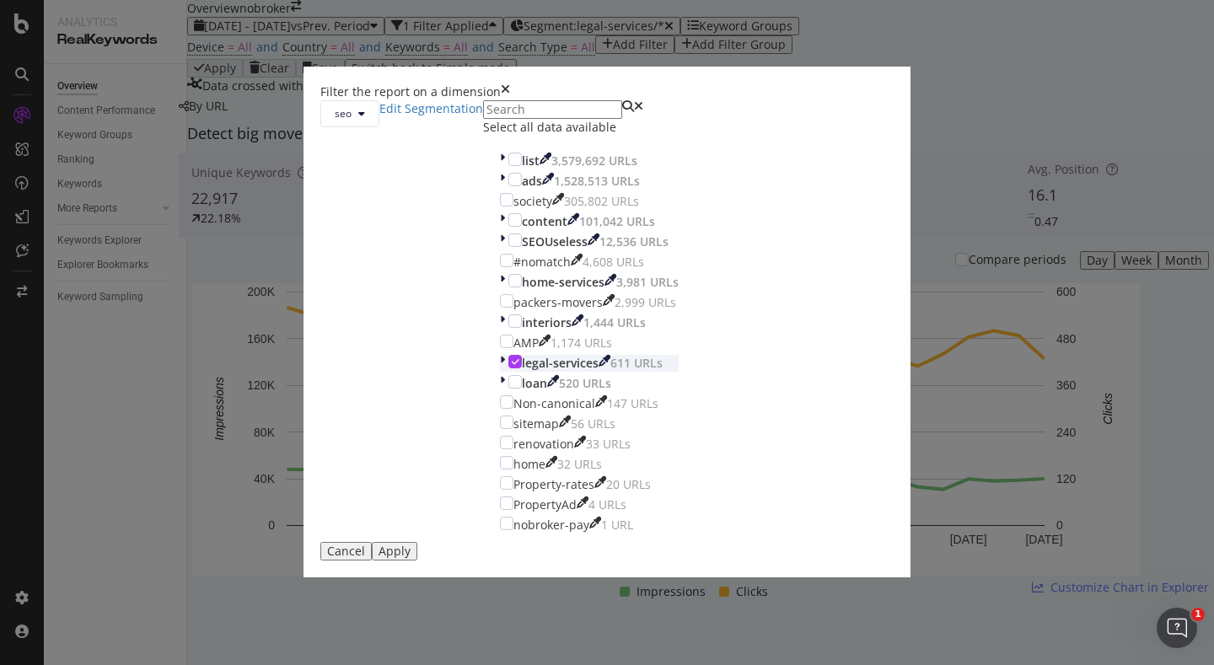
click at [512, 366] on icon "modal" at bounding box center [516, 361] width 8 height 8
click at [508, 389] on div "modal" at bounding box center [514, 381] width 13 height 13
click at [410, 558] on div "Apply" at bounding box center [394, 551] width 32 height 13
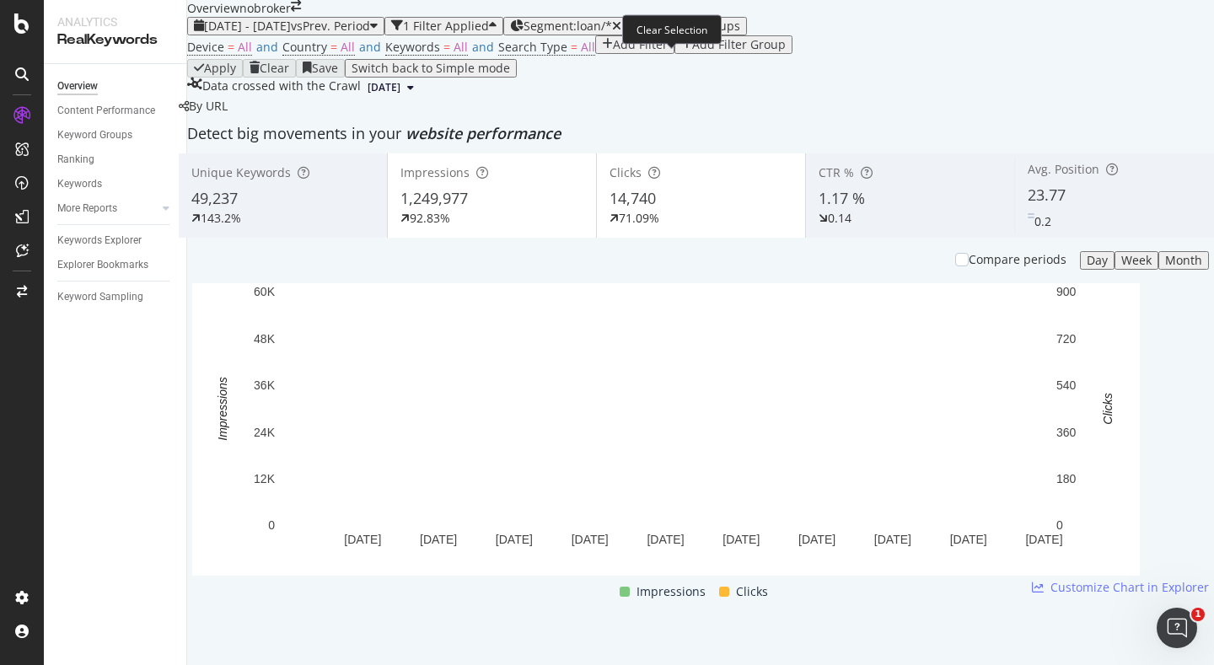
click at [621, 32] on icon "button" at bounding box center [616, 26] width 9 height 12
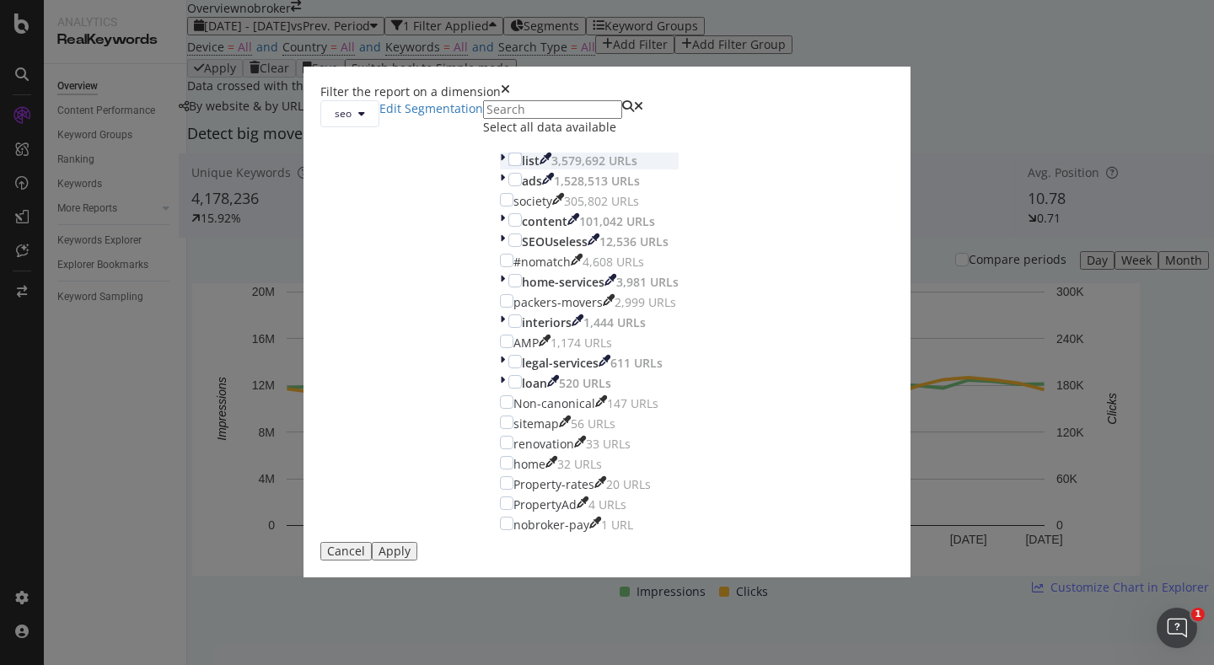
click at [500, 169] on div "modal" at bounding box center [504, 161] width 8 height 17
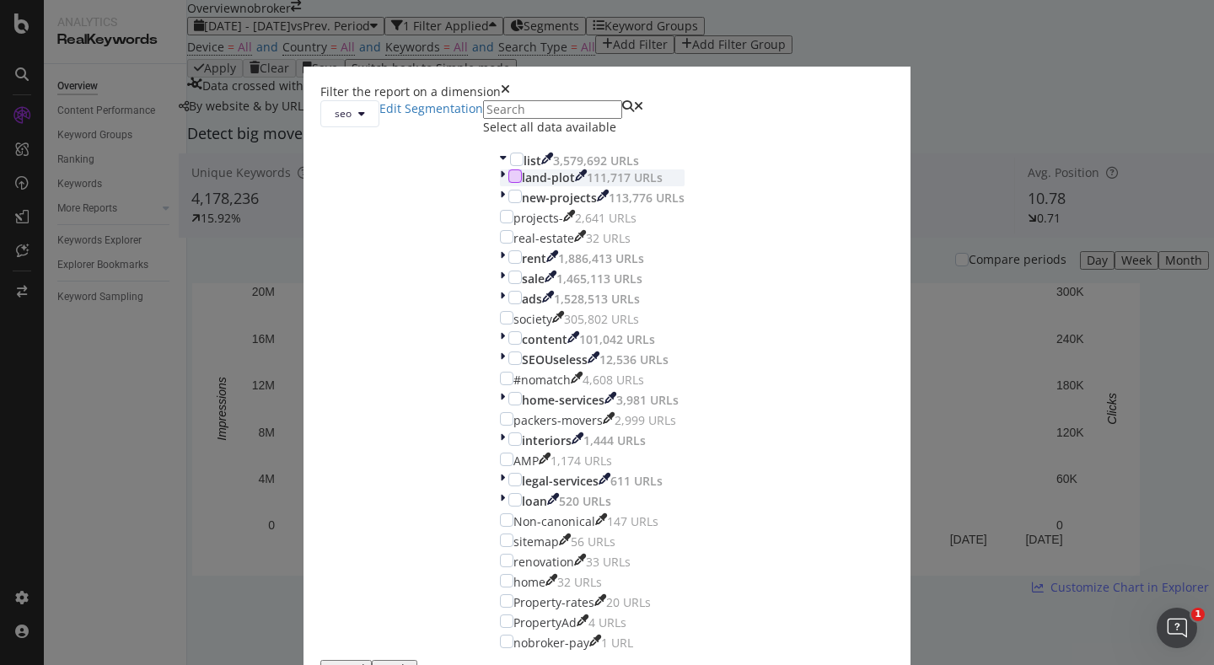
click at [508, 183] on div "modal" at bounding box center [514, 175] width 13 height 13
click at [508, 203] on div "modal" at bounding box center [514, 196] width 13 height 13
click at [500, 223] on div "modal" at bounding box center [506, 216] width 13 height 13
click at [500, 244] on div "modal" at bounding box center [506, 236] width 13 height 13
click at [508, 284] on div "modal" at bounding box center [514, 277] width 13 height 13
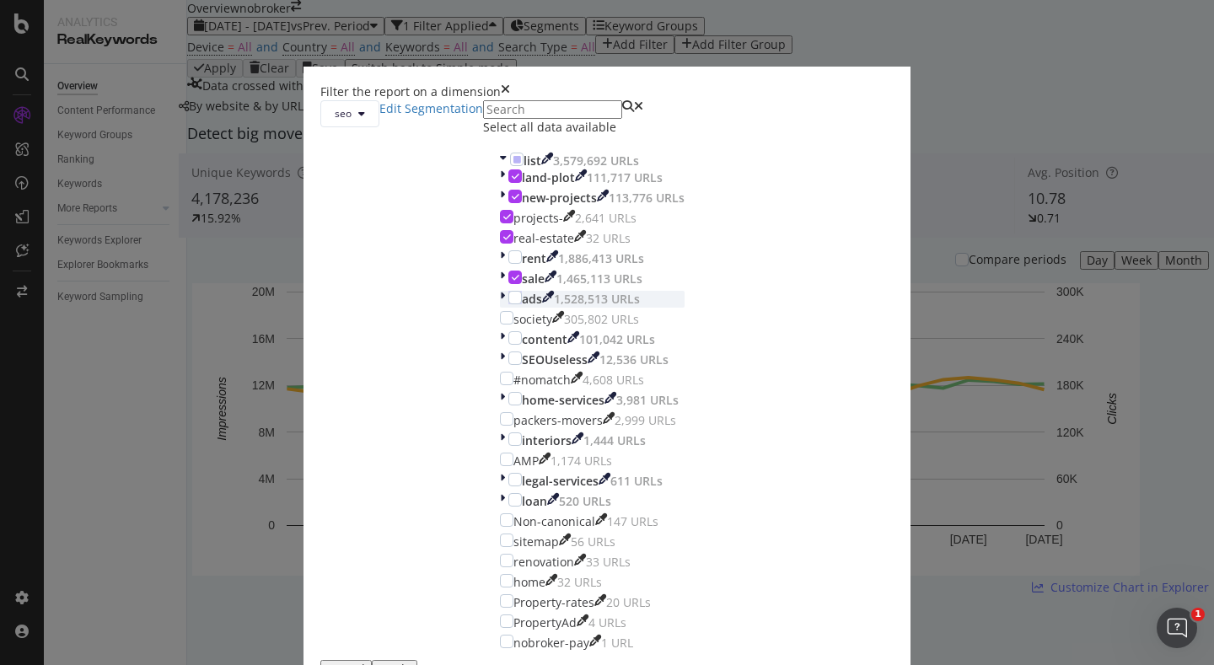
click at [500, 308] on icon "modal" at bounding box center [502, 299] width 5 height 17
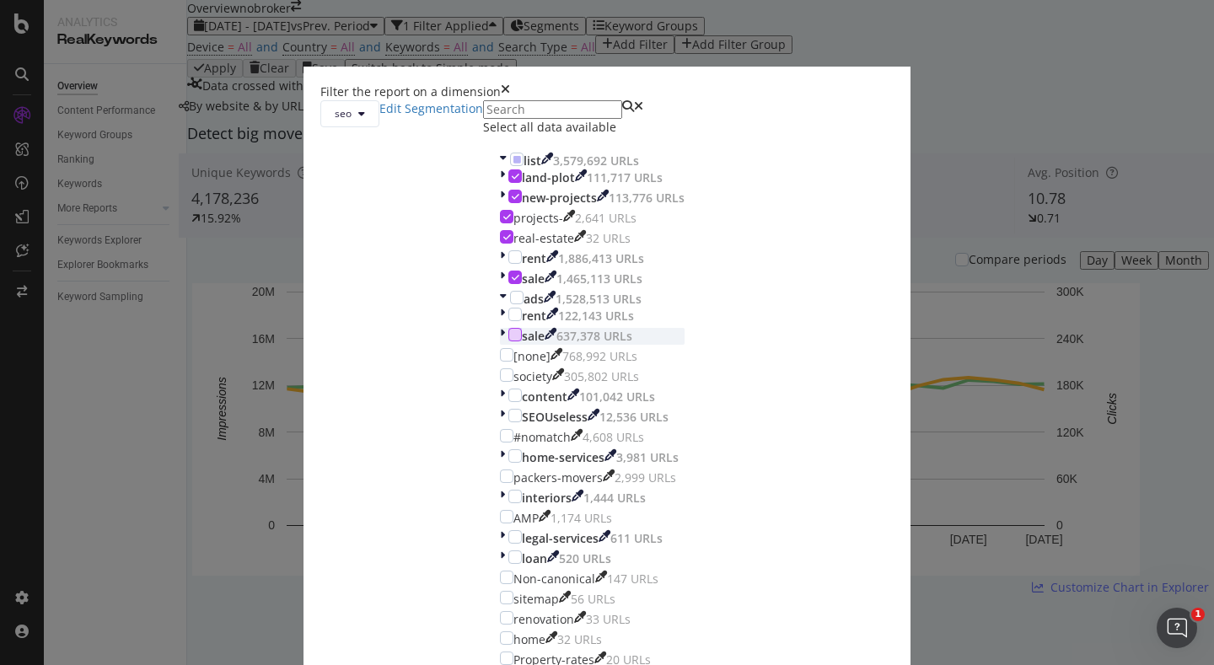
click at [508, 341] on div "modal" at bounding box center [514, 334] width 13 height 13
click at [500, 382] on div "modal" at bounding box center [506, 374] width 13 height 13
